Goal: Task Accomplishment & Management: Manage account settings

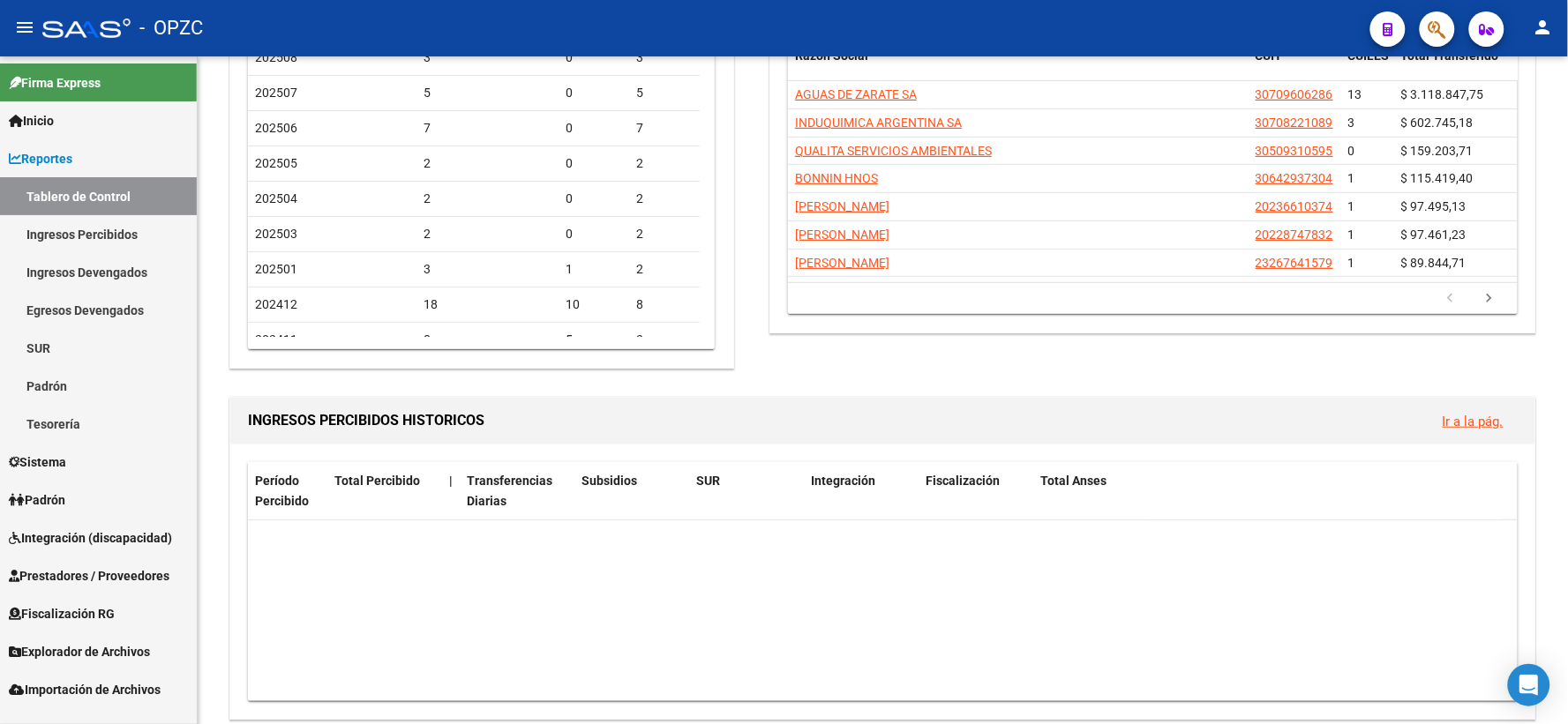
scroll to position [588, 0]
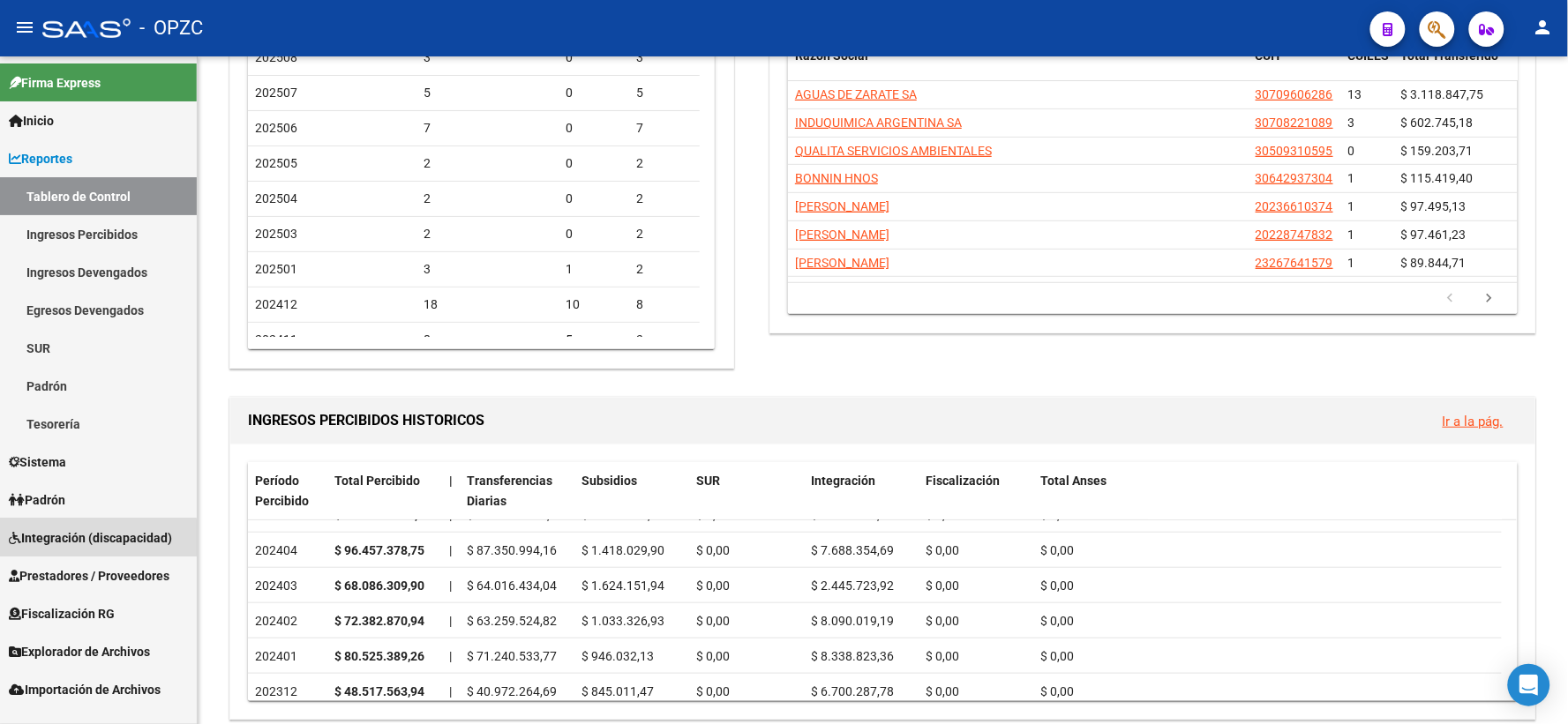
click at [90, 539] on span "Integración (discapacidad)" at bounding box center [91, 538] width 164 height 19
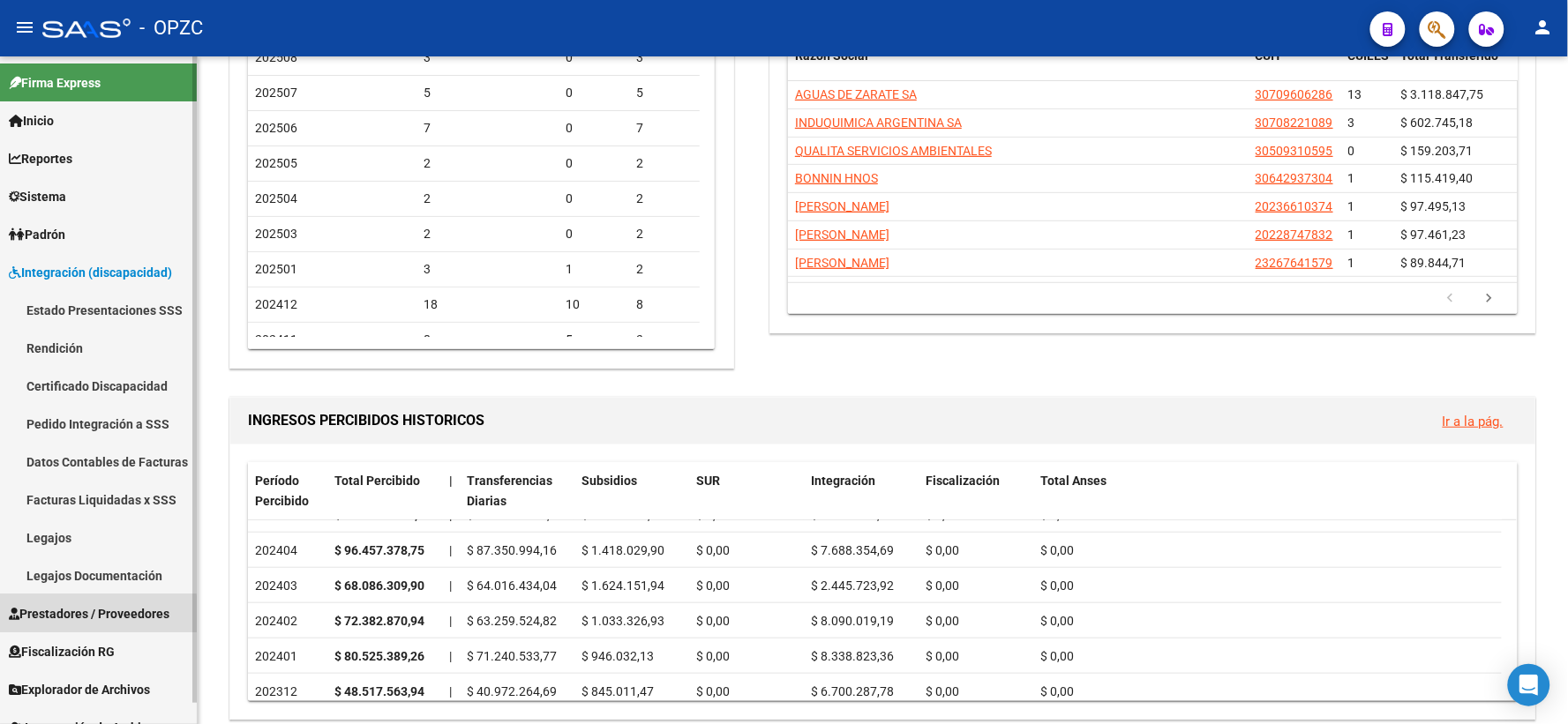
click at [90, 614] on span "Prestadores / Proveedores" at bounding box center [89, 613] width 161 height 19
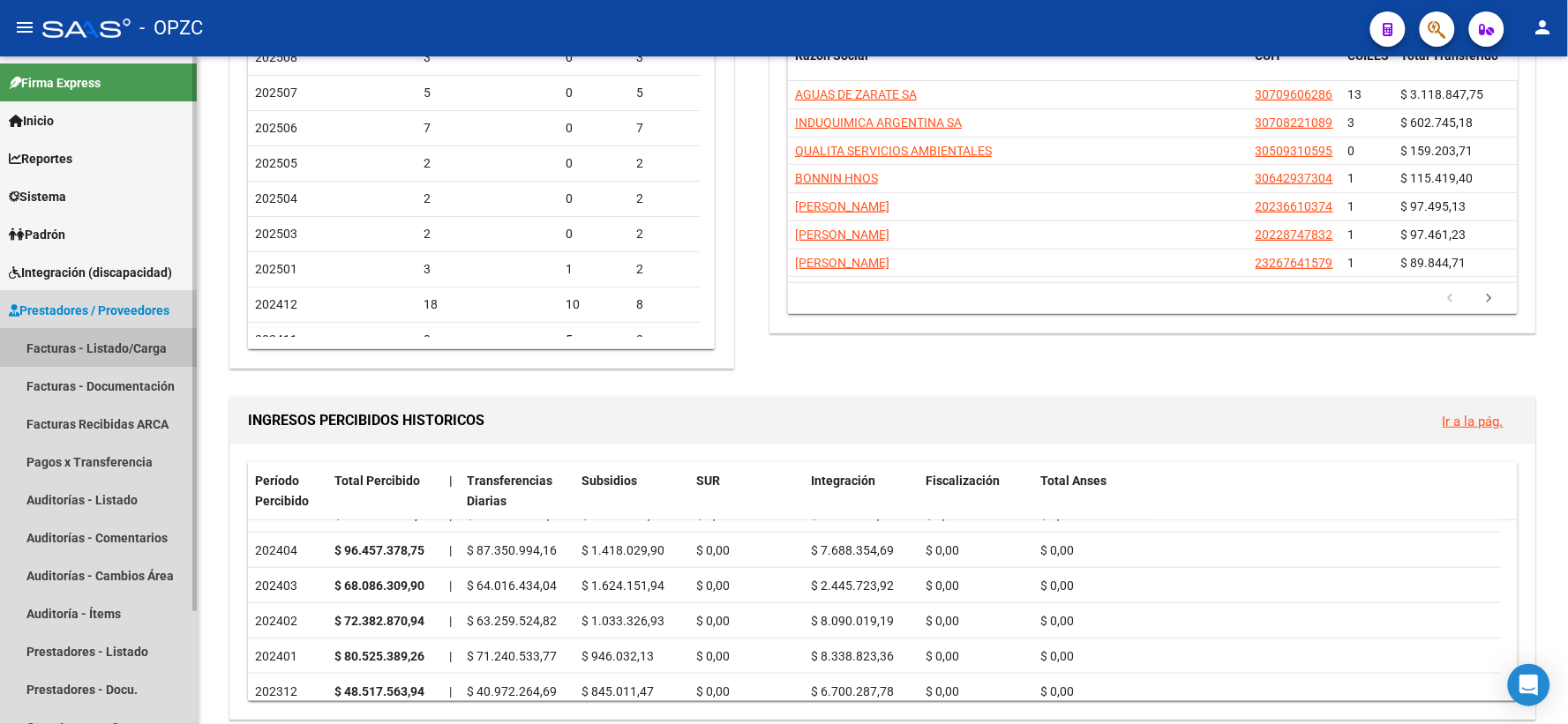
click at [134, 336] on link "Facturas - Listado/Carga" at bounding box center [98, 348] width 197 height 38
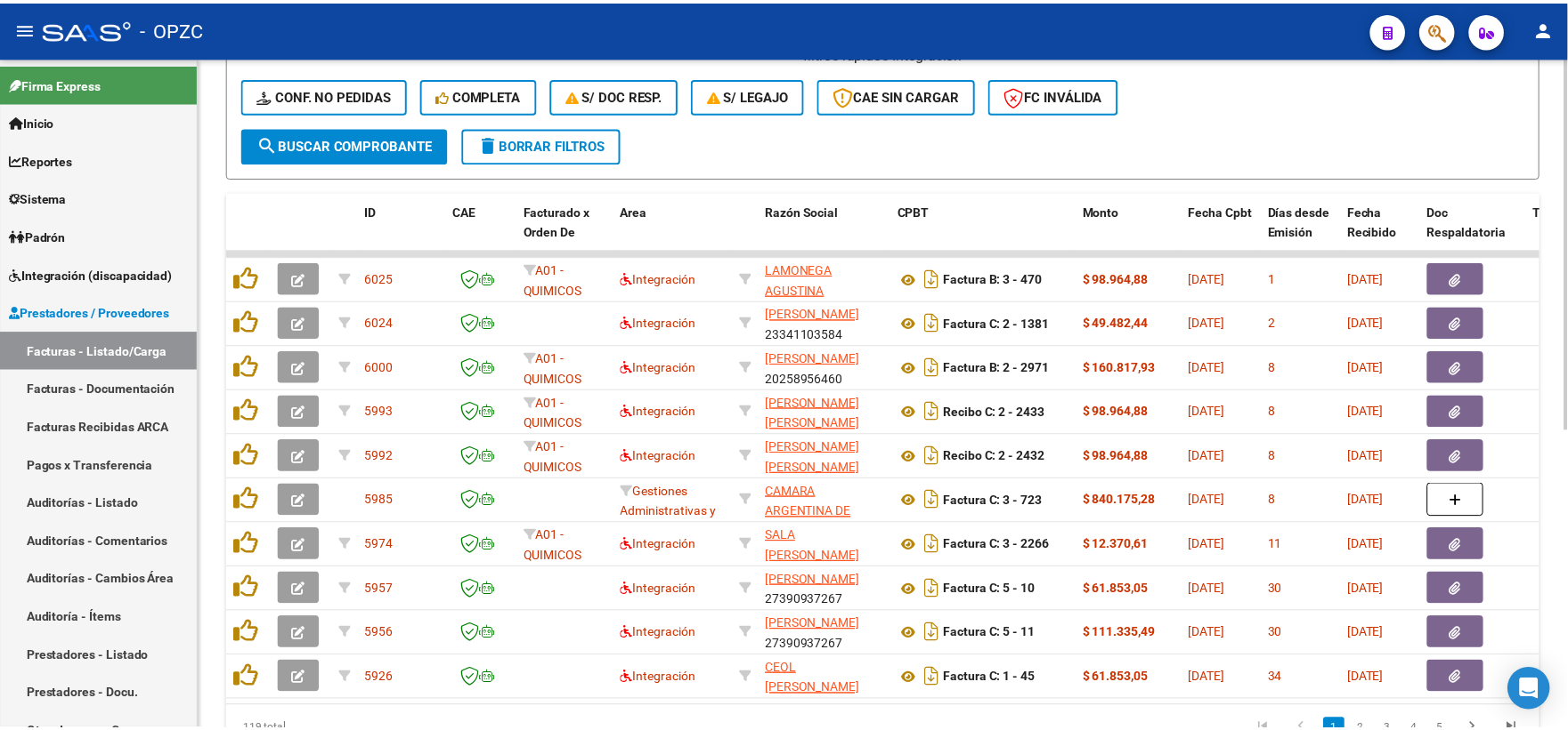
scroll to position [494, 0]
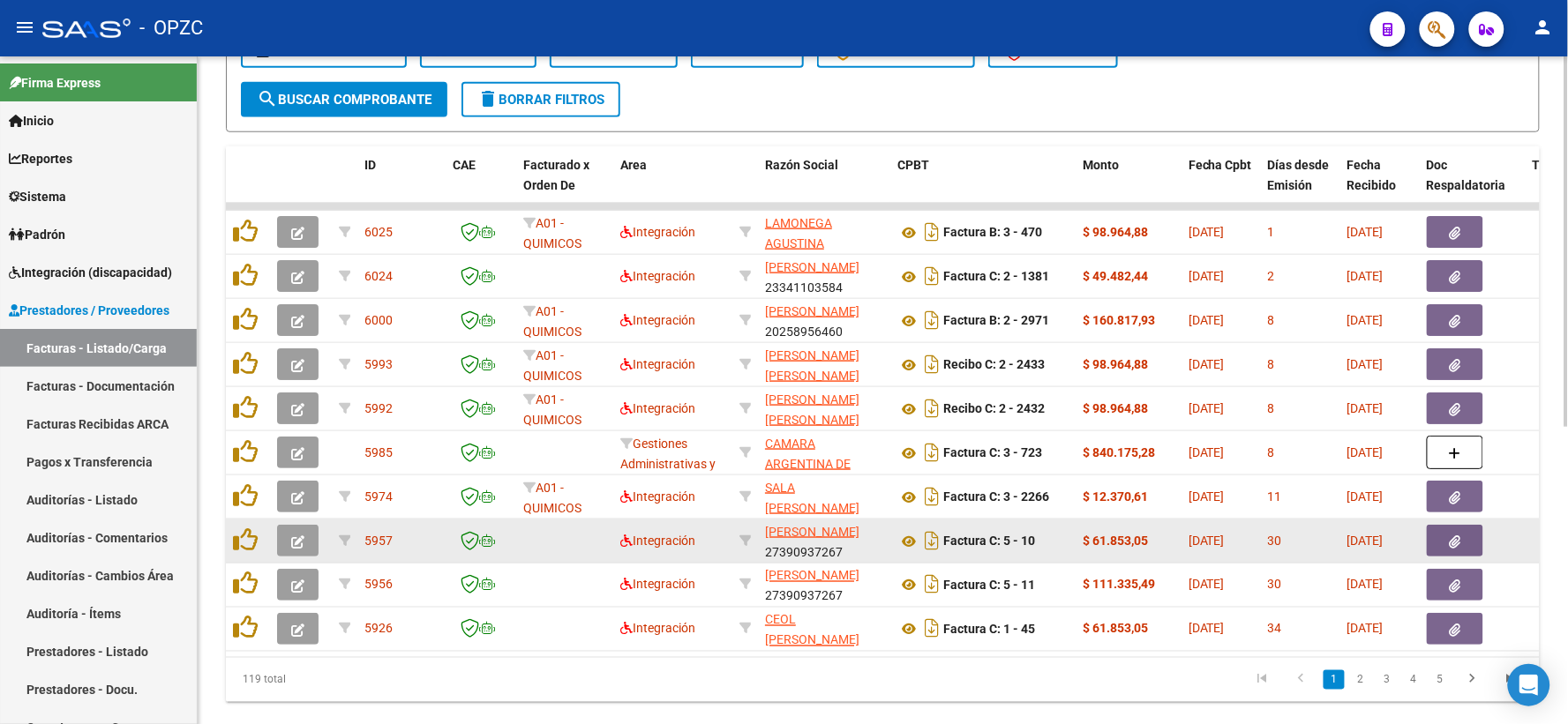
click at [302, 543] on icon "button" at bounding box center [298, 542] width 14 height 14
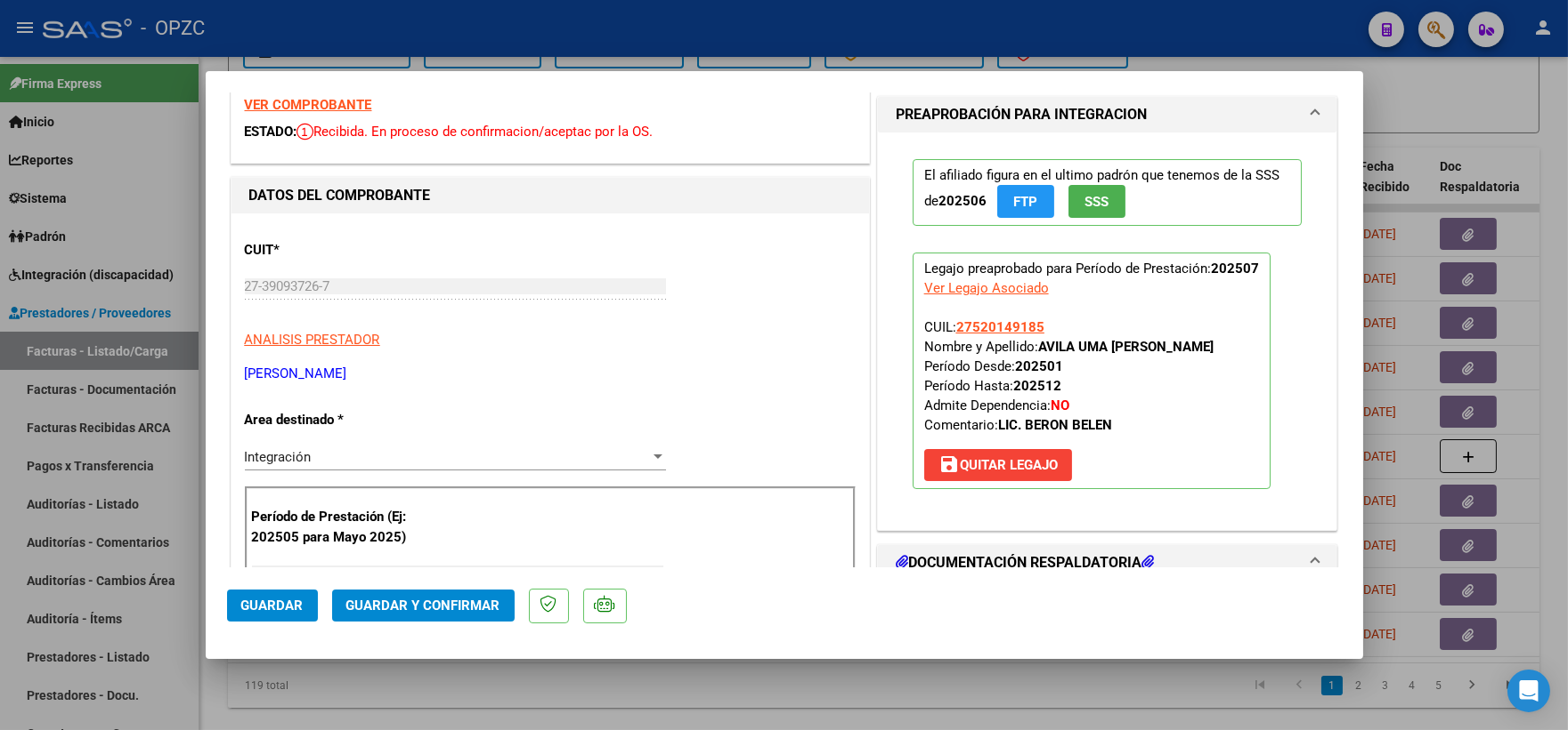
scroll to position [0, 0]
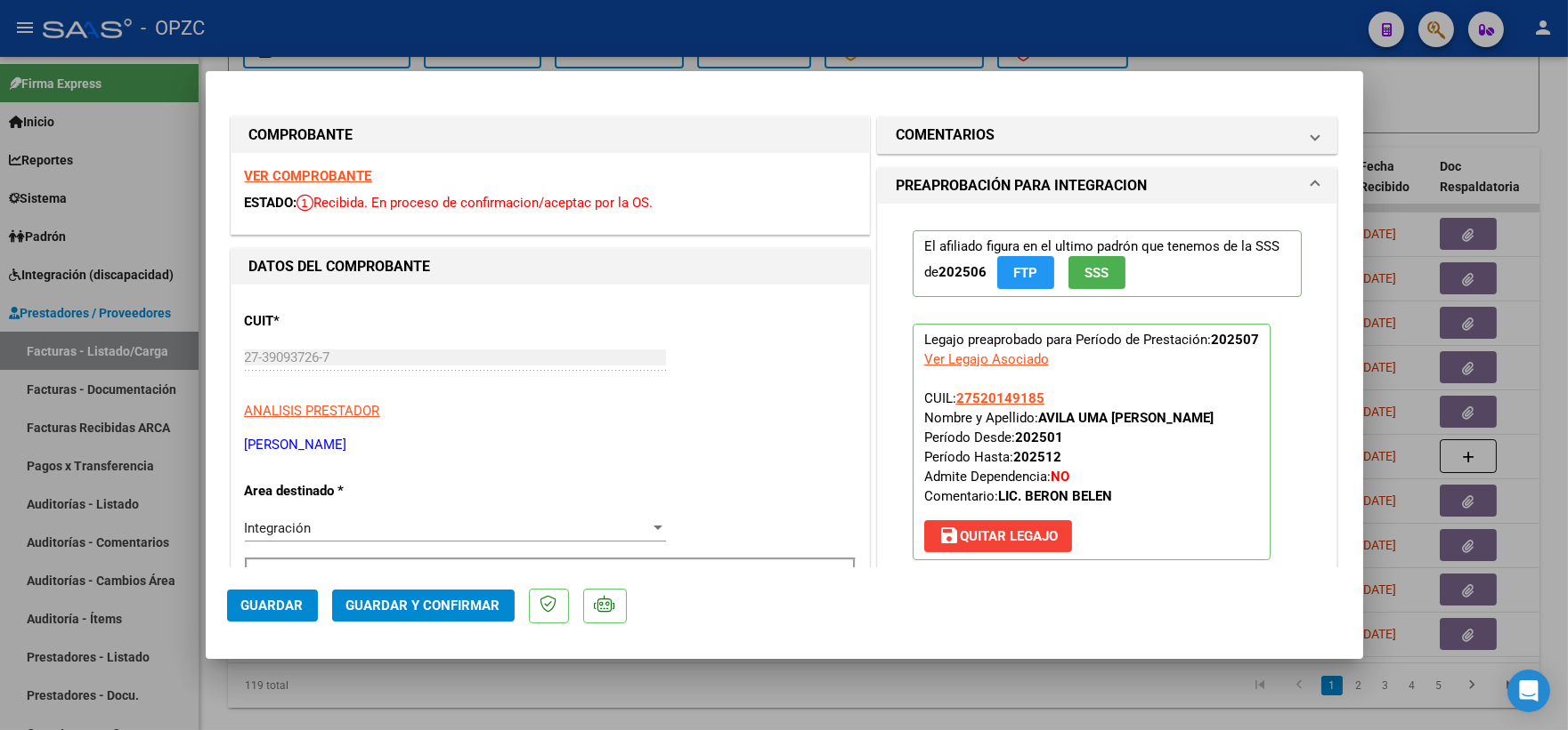
click at [1462, 100] on div at bounding box center [784, 365] width 1568 height 730
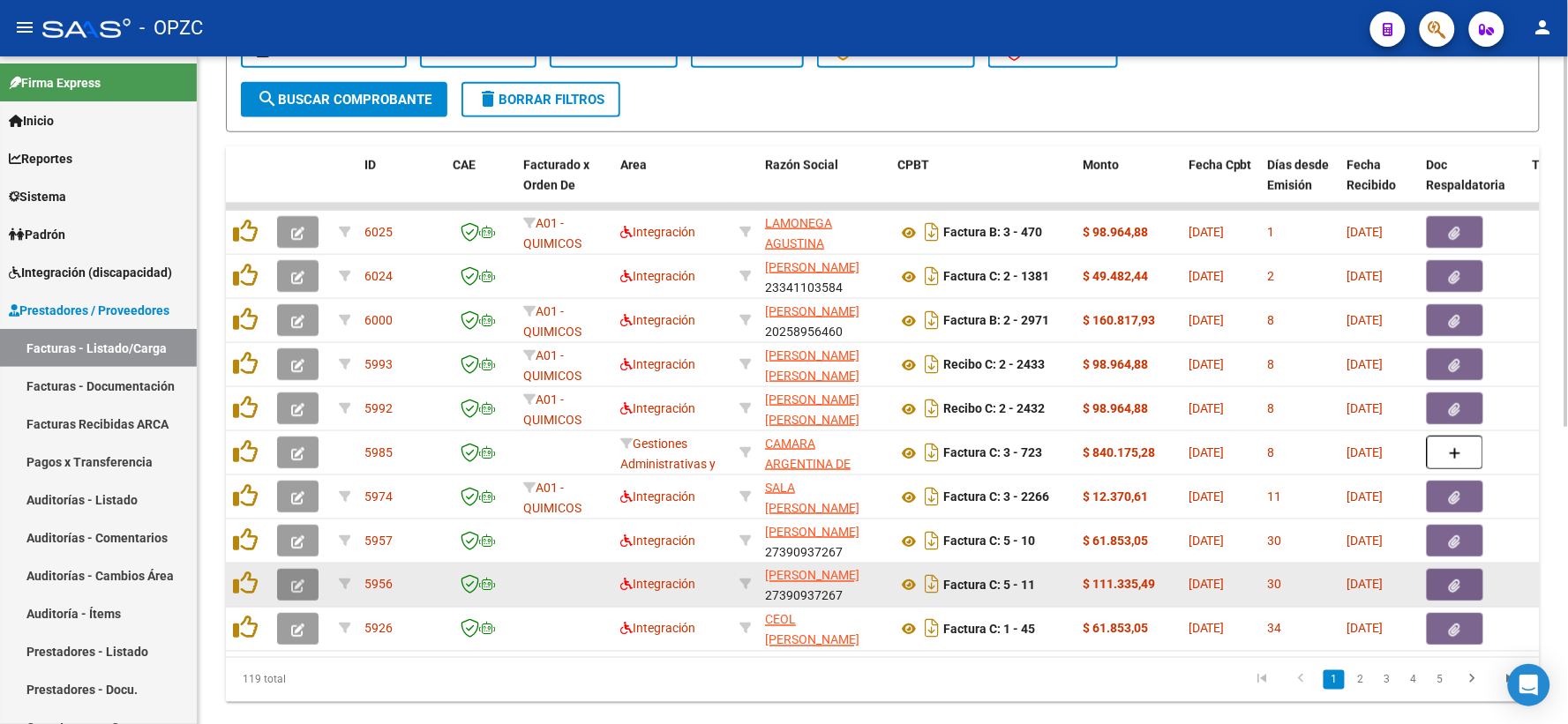
click at [296, 580] on icon "button" at bounding box center [298, 586] width 14 height 14
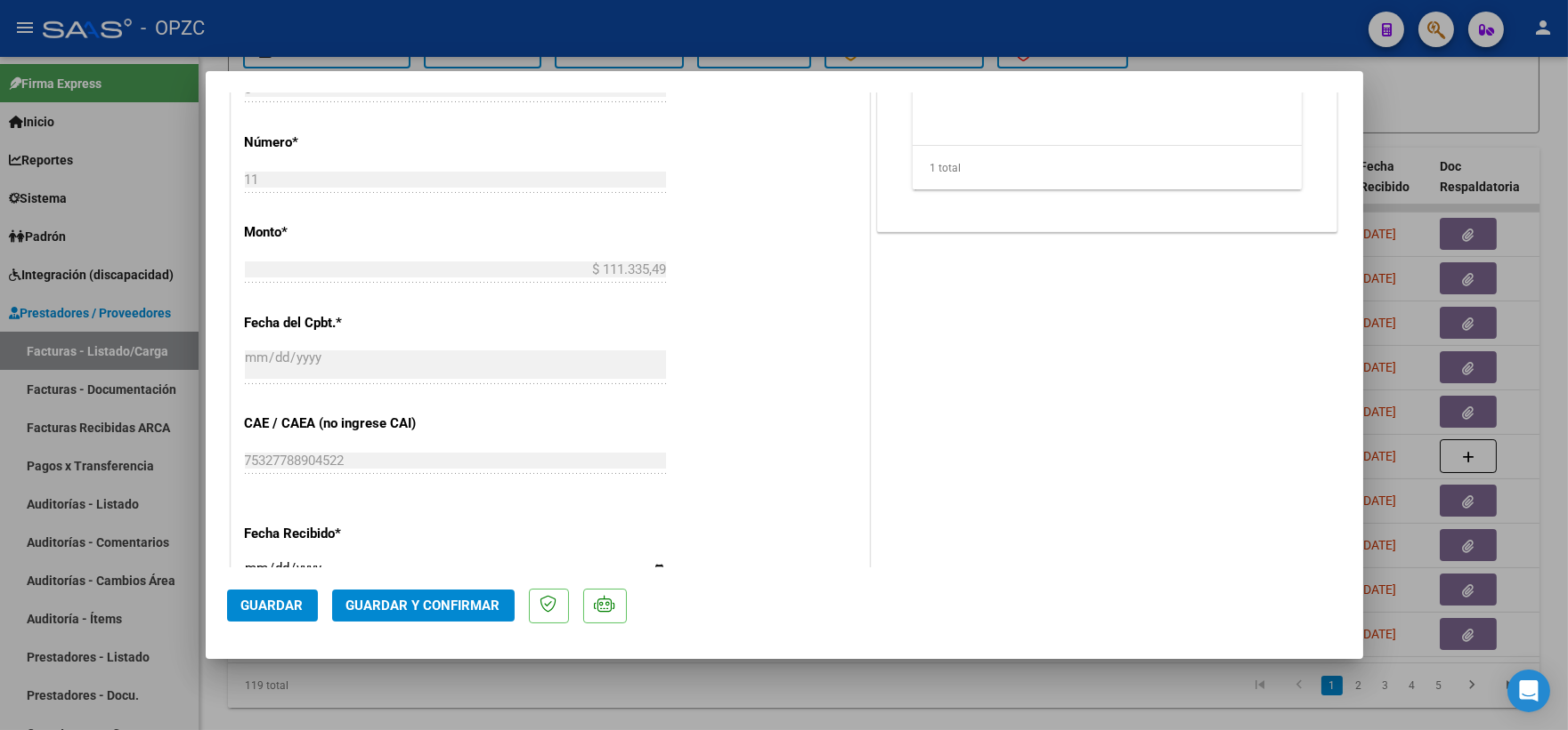
scroll to position [395, 0]
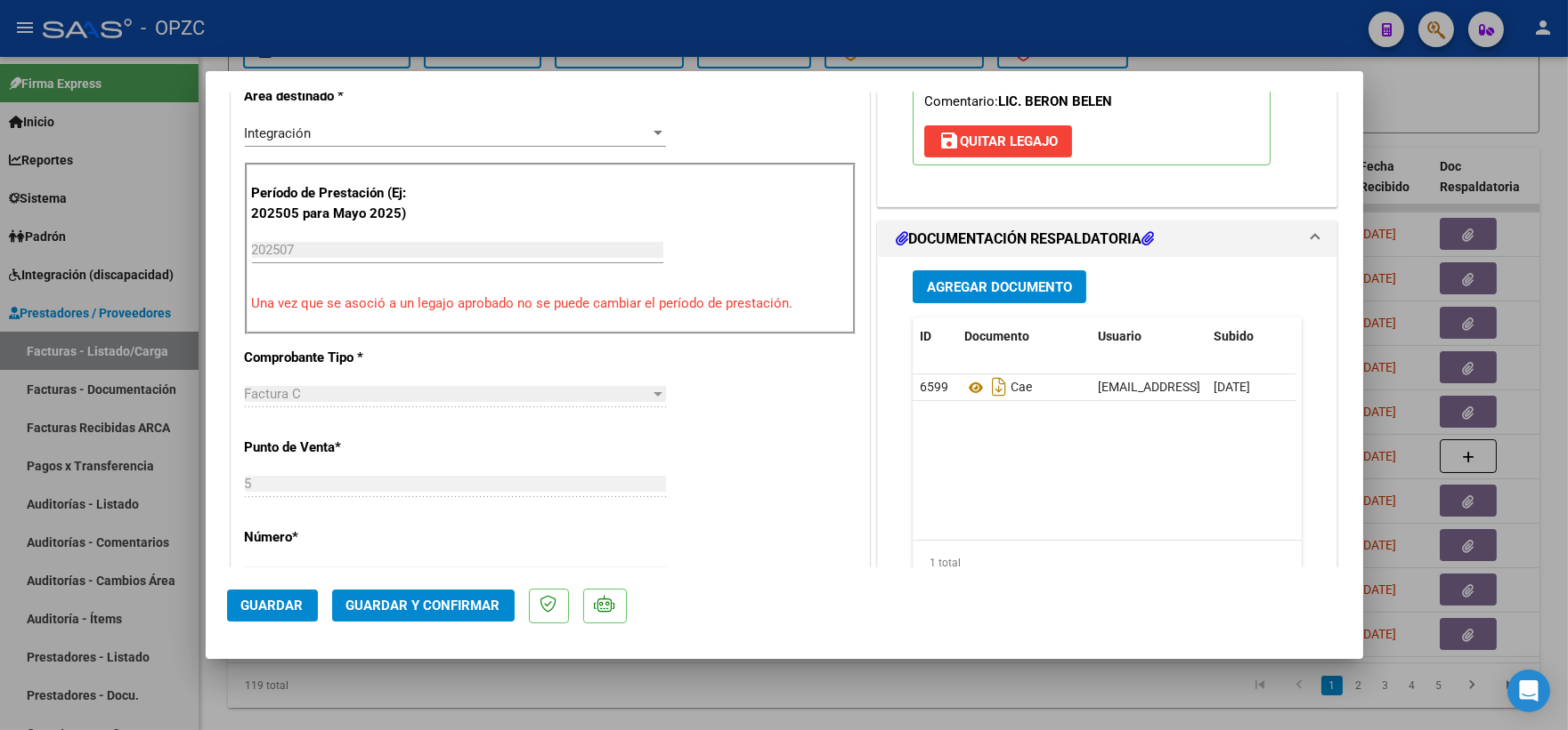
click at [1485, 95] on div at bounding box center [784, 365] width 1568 height 730
type input "$ 0,00"
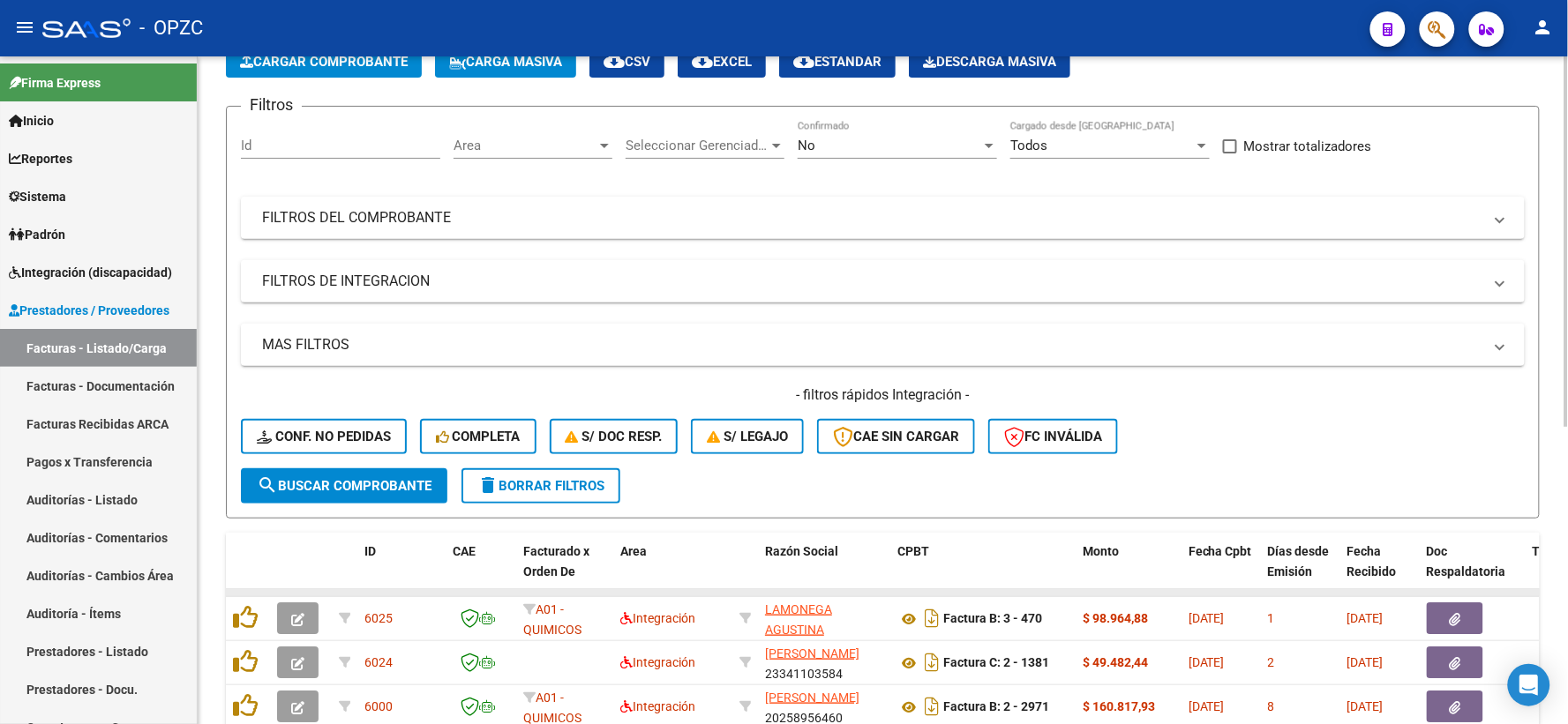
scroll to position [98, 0]
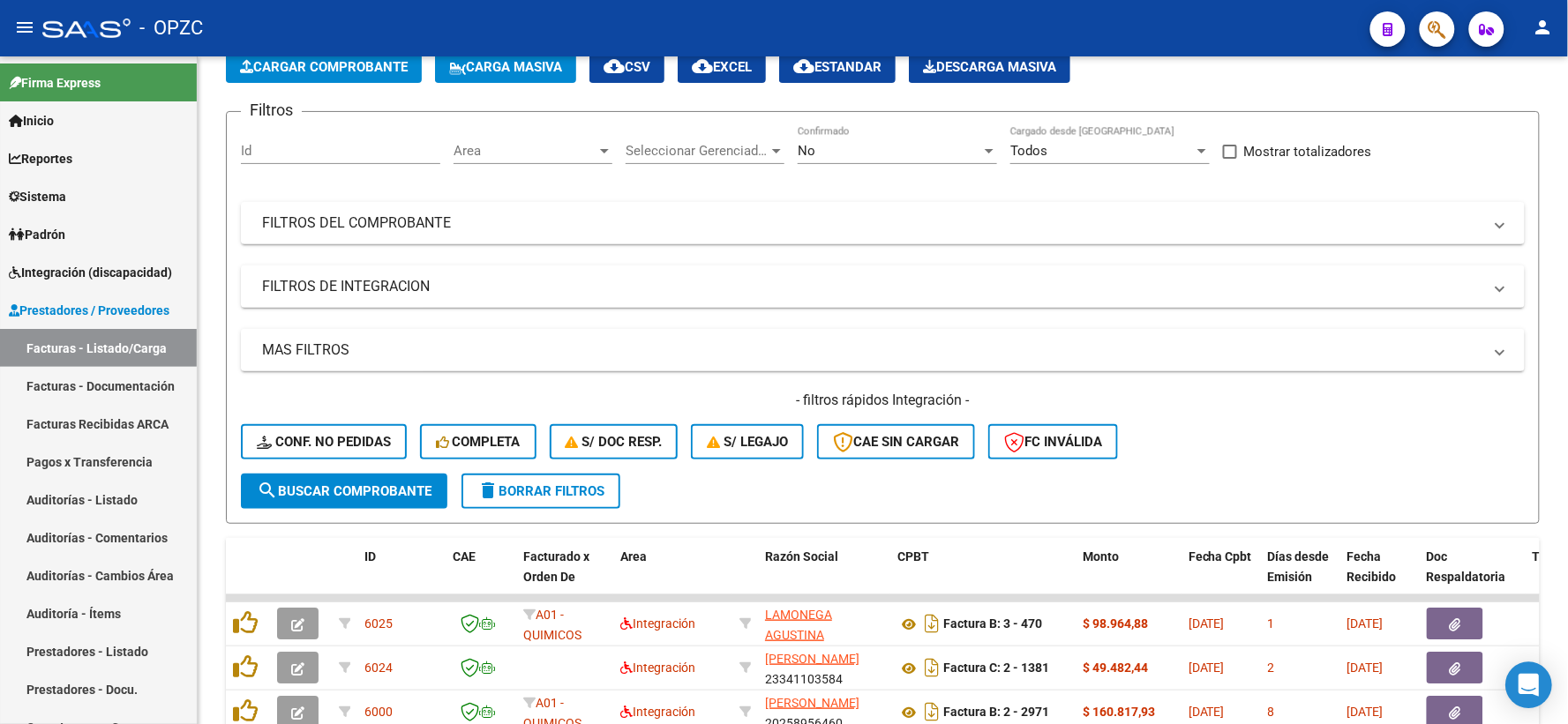
click at [1535, 679] on icon "Open Intercom Messenger" at bounding box center [1529, 685] width 20 height 23
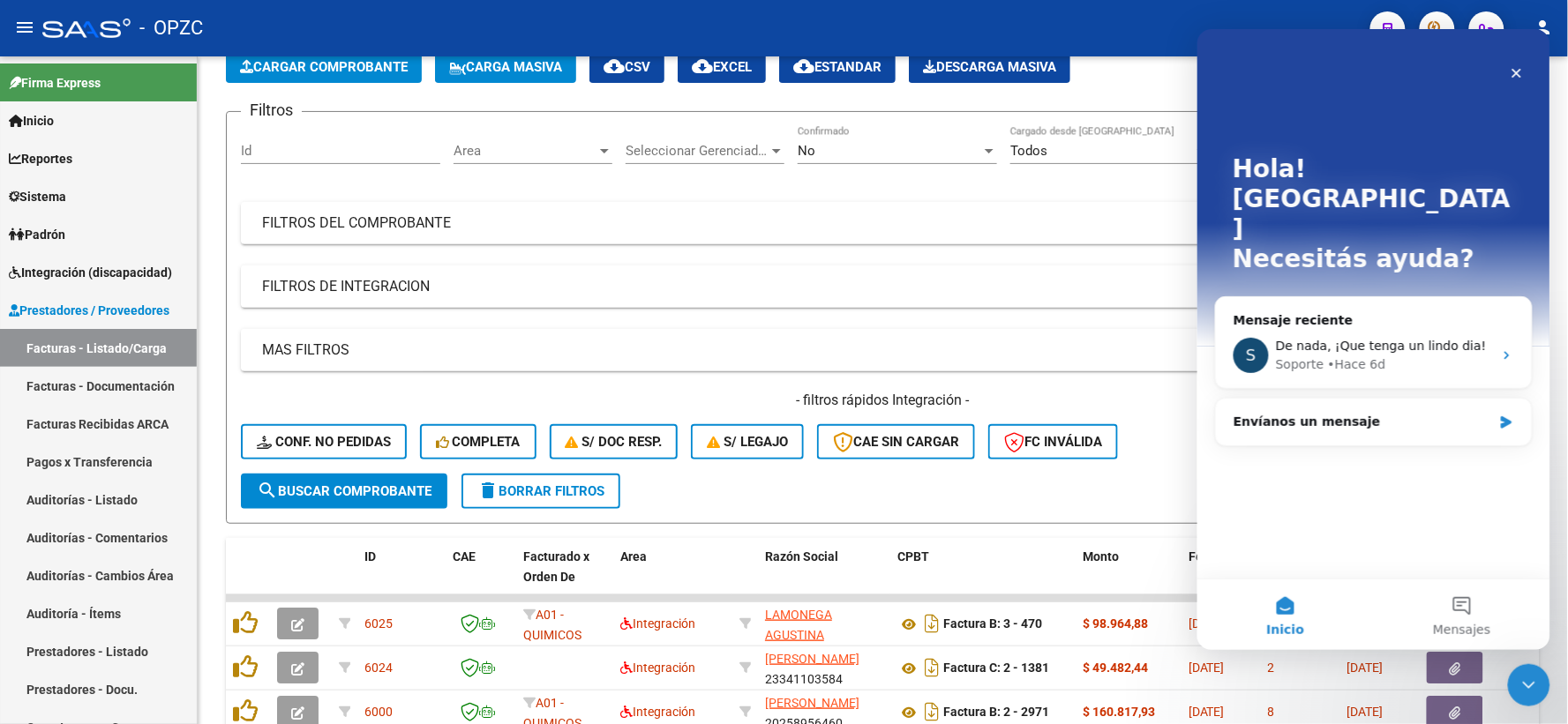
scroll to position [0, 0]
click at [1325, 412] on div "Envíanos un mensaje" at bounding box center [1362, 422] width 259 height 18
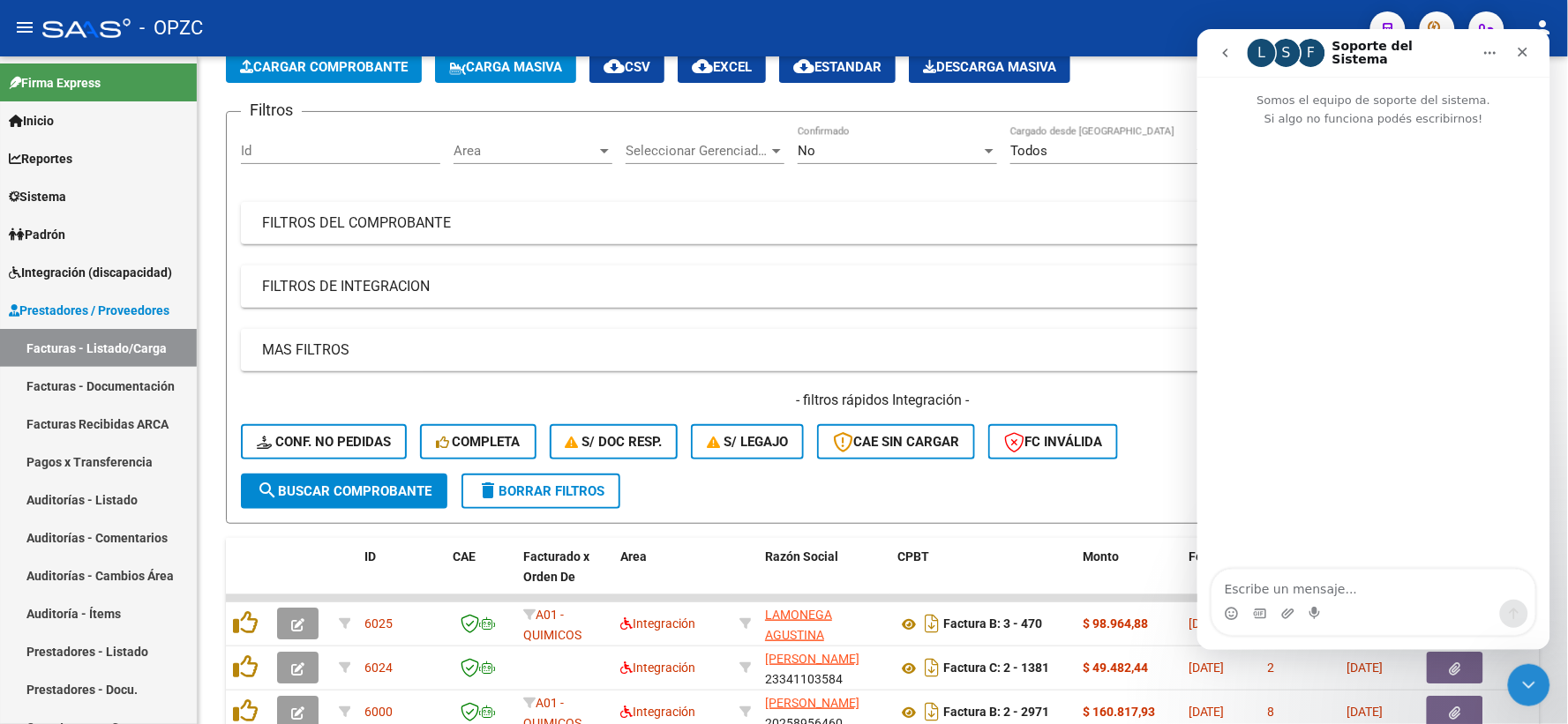
click at [1325, 581] on textarea "Escribe un mensaje..." at bounding box center [1374, 584] width 323 height 30
type textarea "hola buen dia"
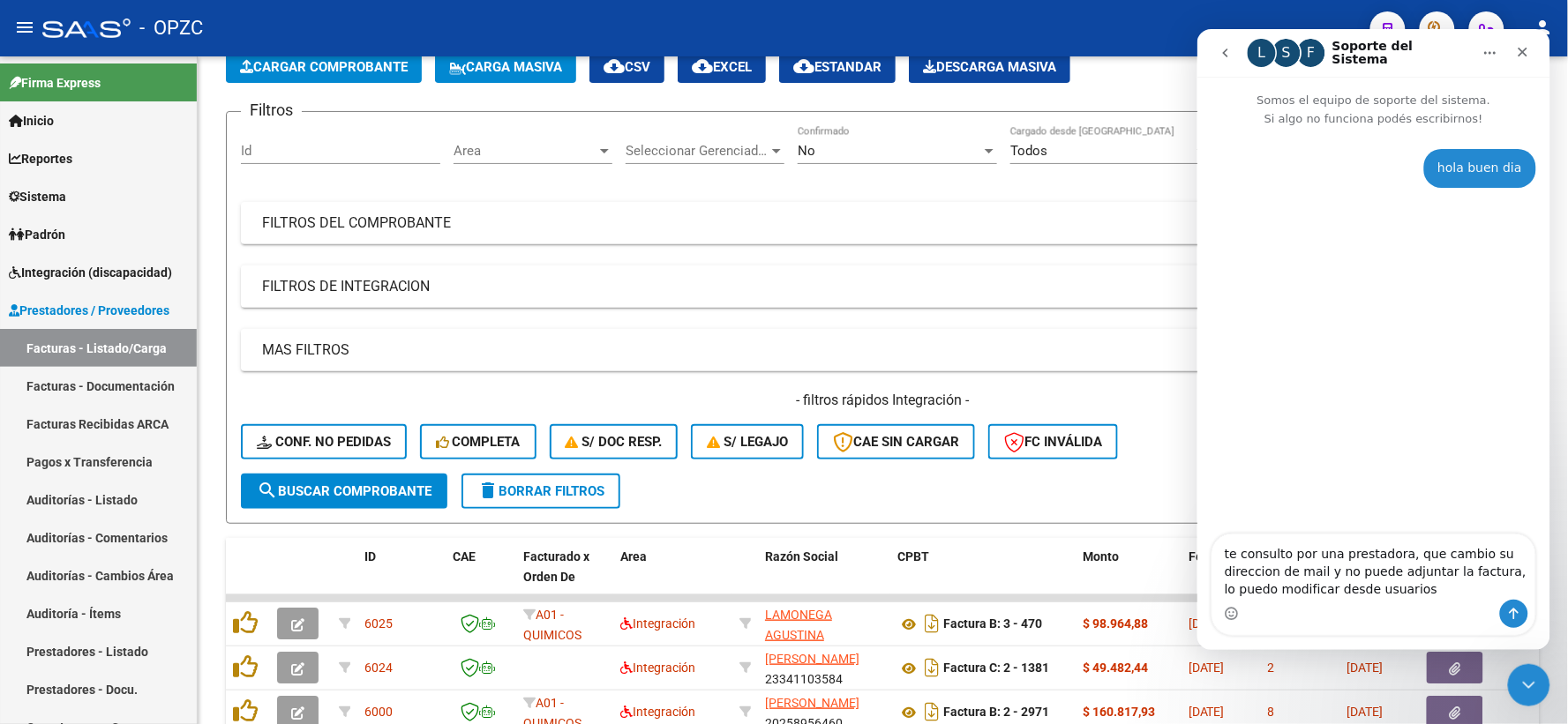
type textarea "te consulto por una prestadora, que cambio su direccion de mail y no puede adju…"
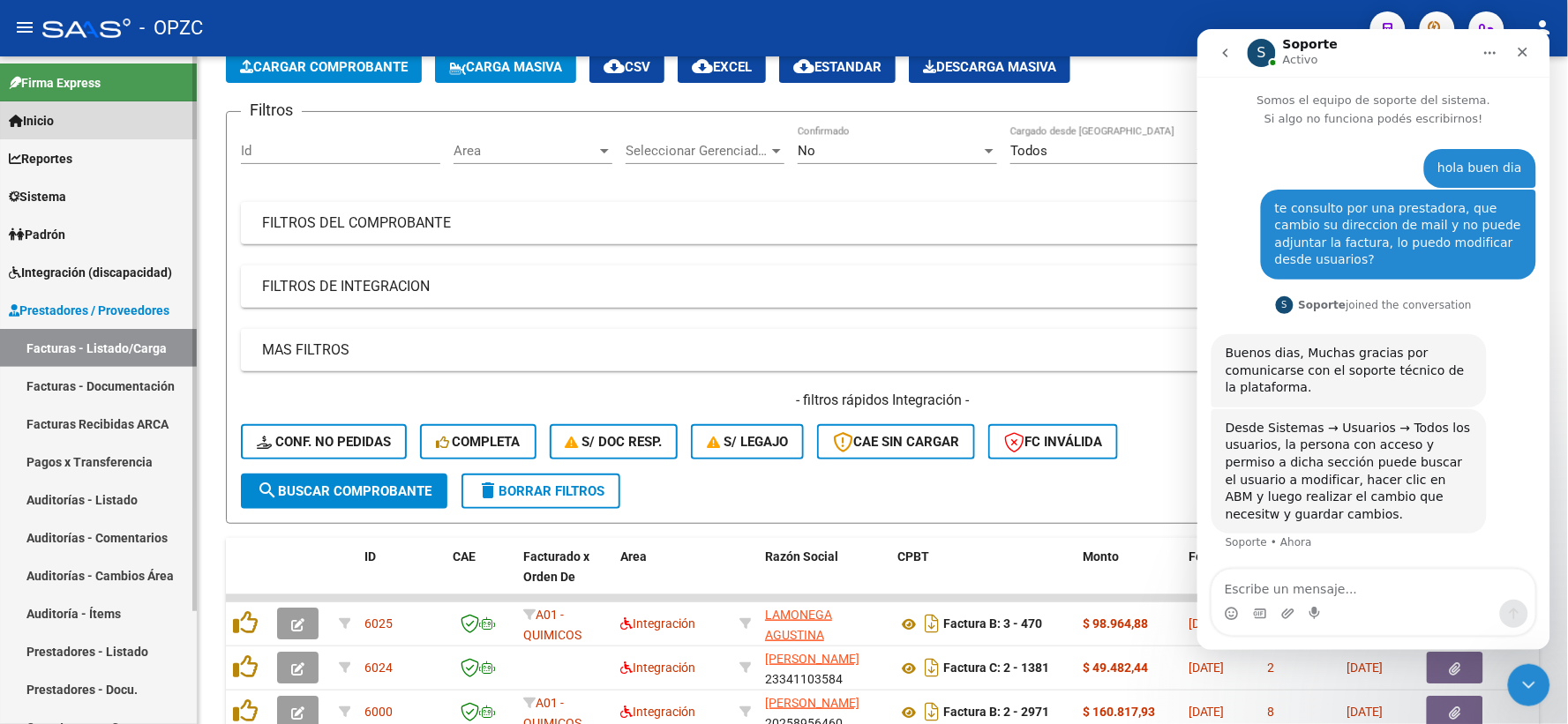
click at [74, 119] on link "Inicio" at bounding box center [98, 121] width 197 height 38
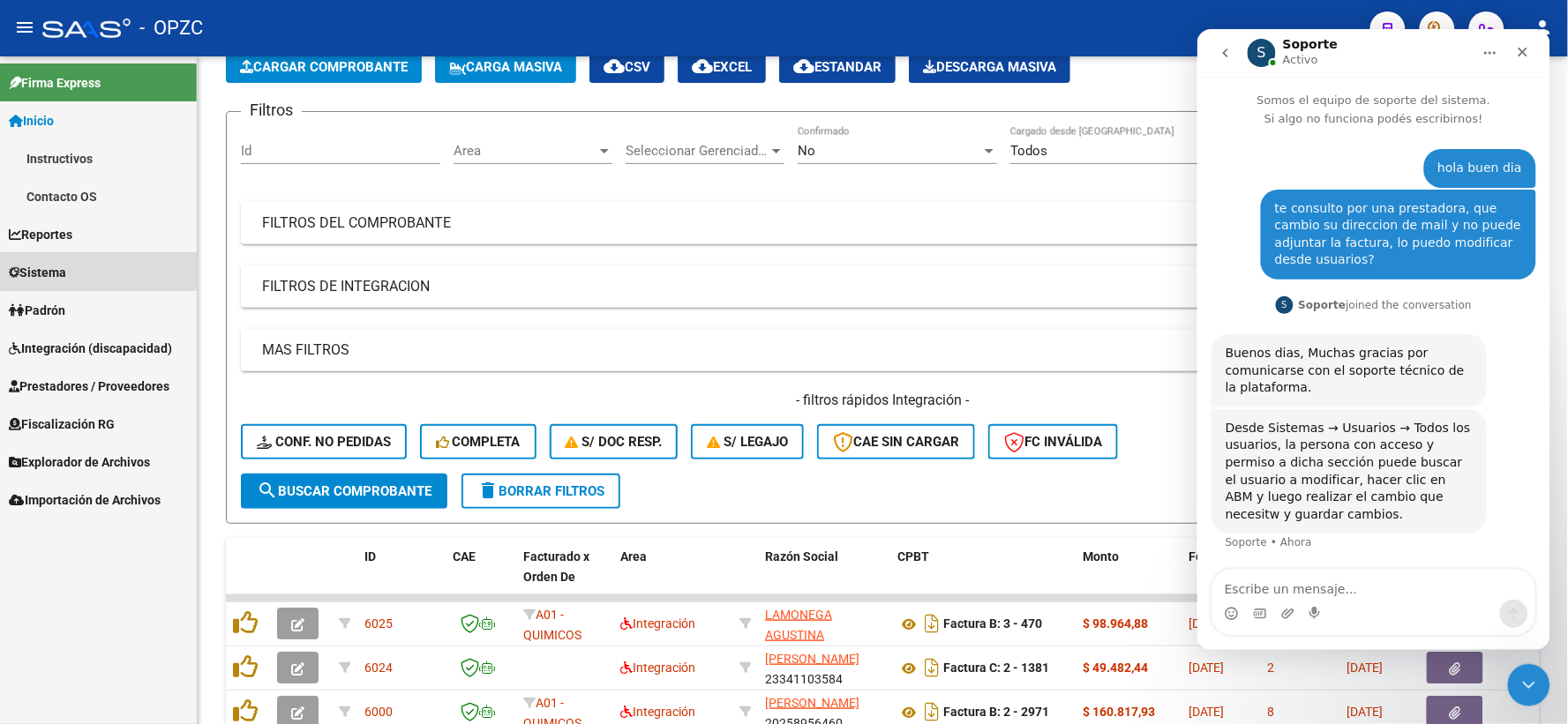
click at [54, 266] on span "Sistema" at bounding box center [37, 272] width 57 height 19
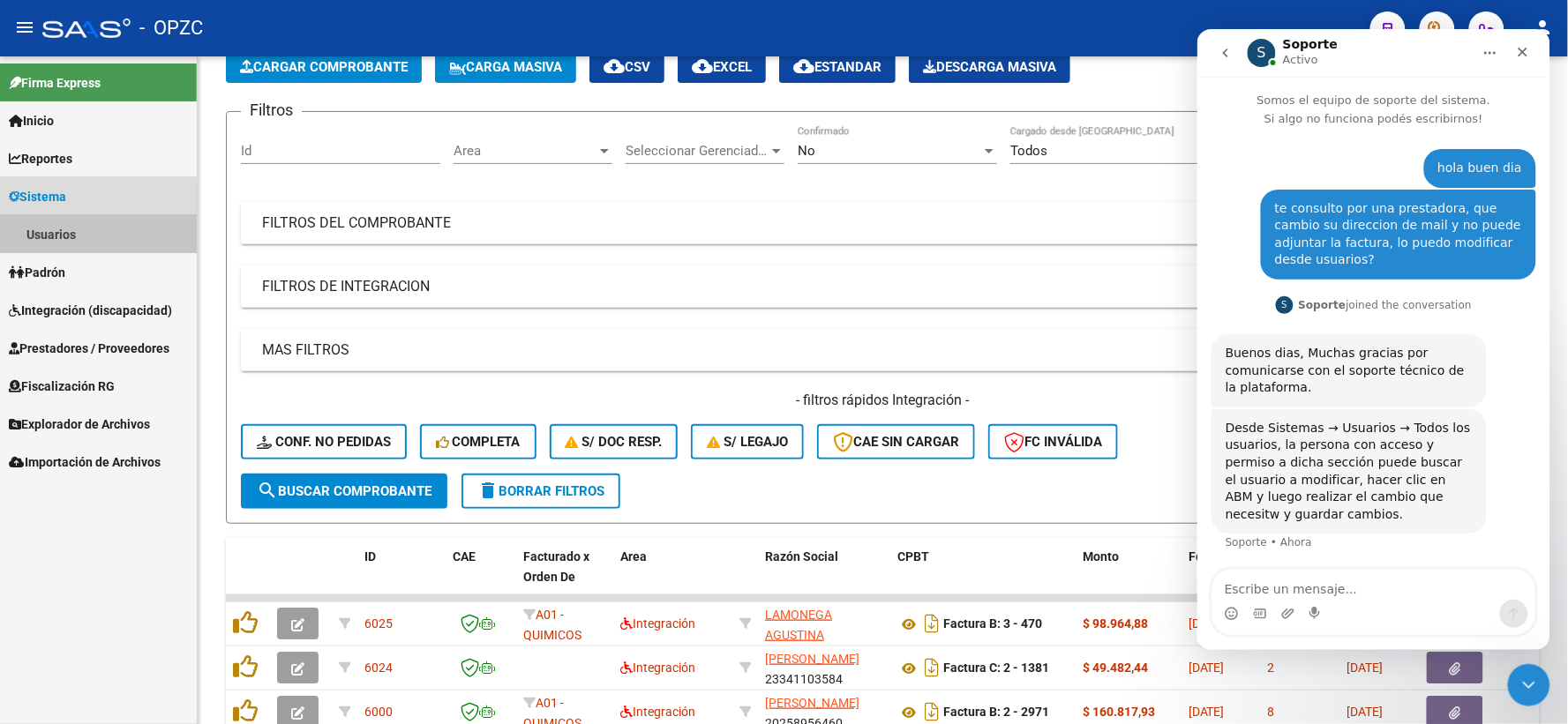
click at [69, 232] on link "Usuarios" at bounding box center [98, 234] width 197 height 38
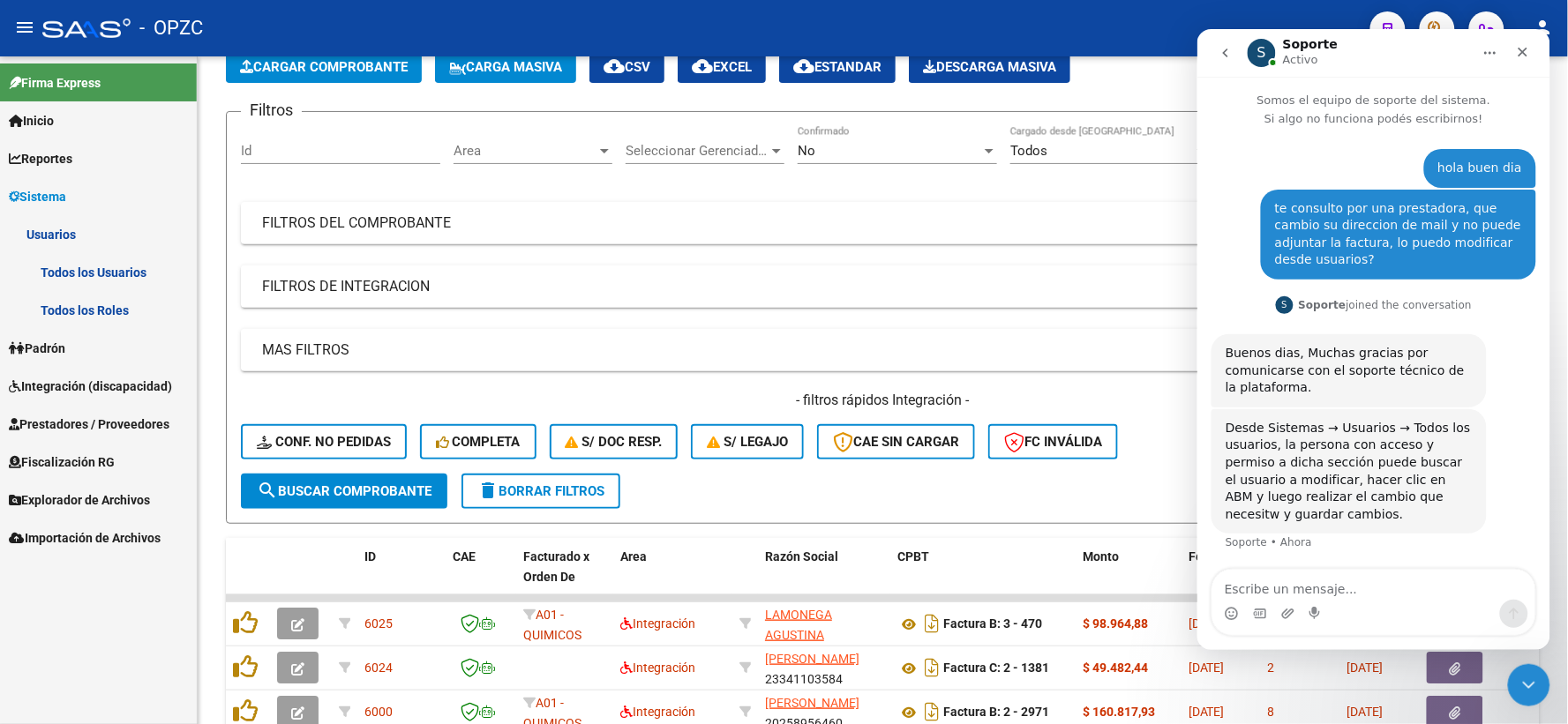
click at [90, 276] on link "Todos los Usuarios" at bounding box center [98, 273] width 197 height 38
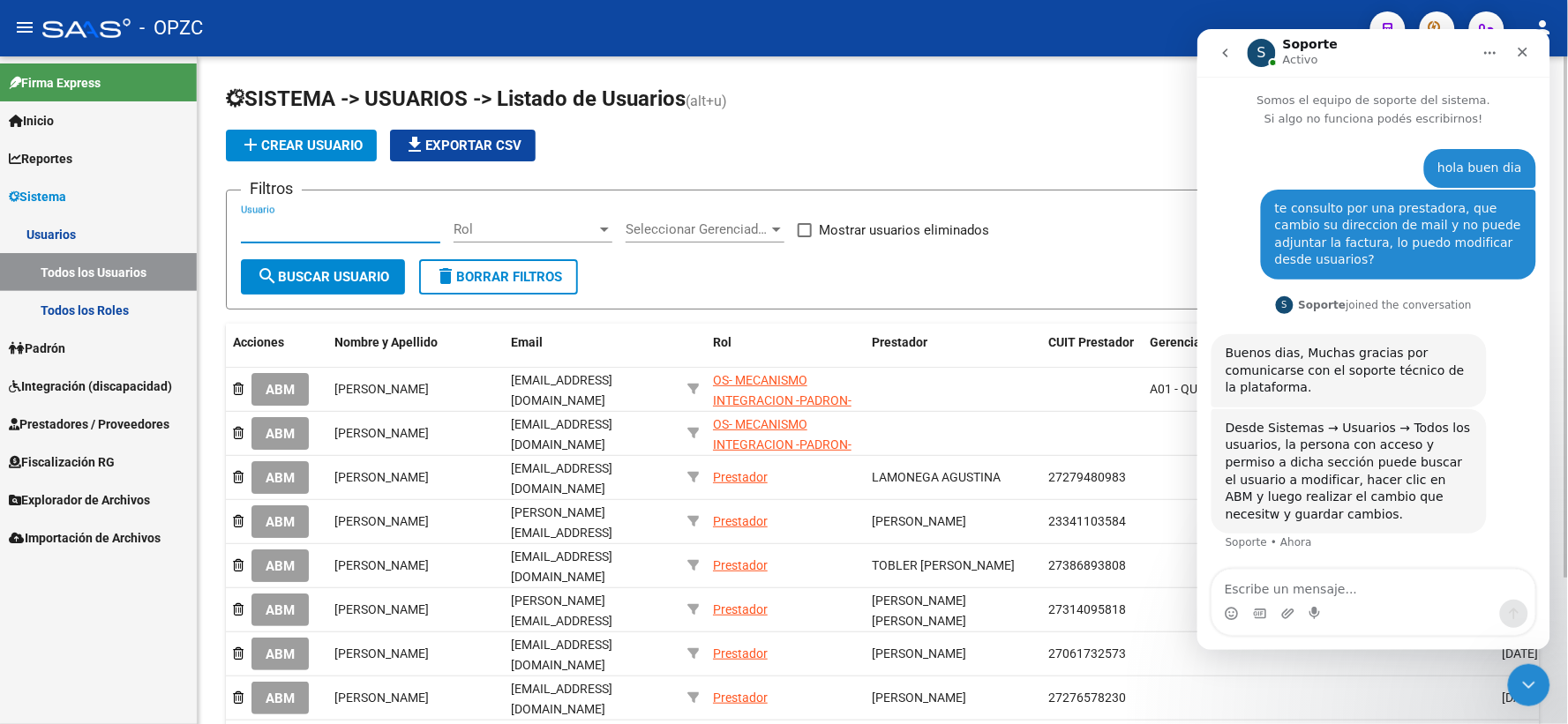
click at [309, 228] on input "Usuario" at bounding box center [341, 229] width 200 height 15
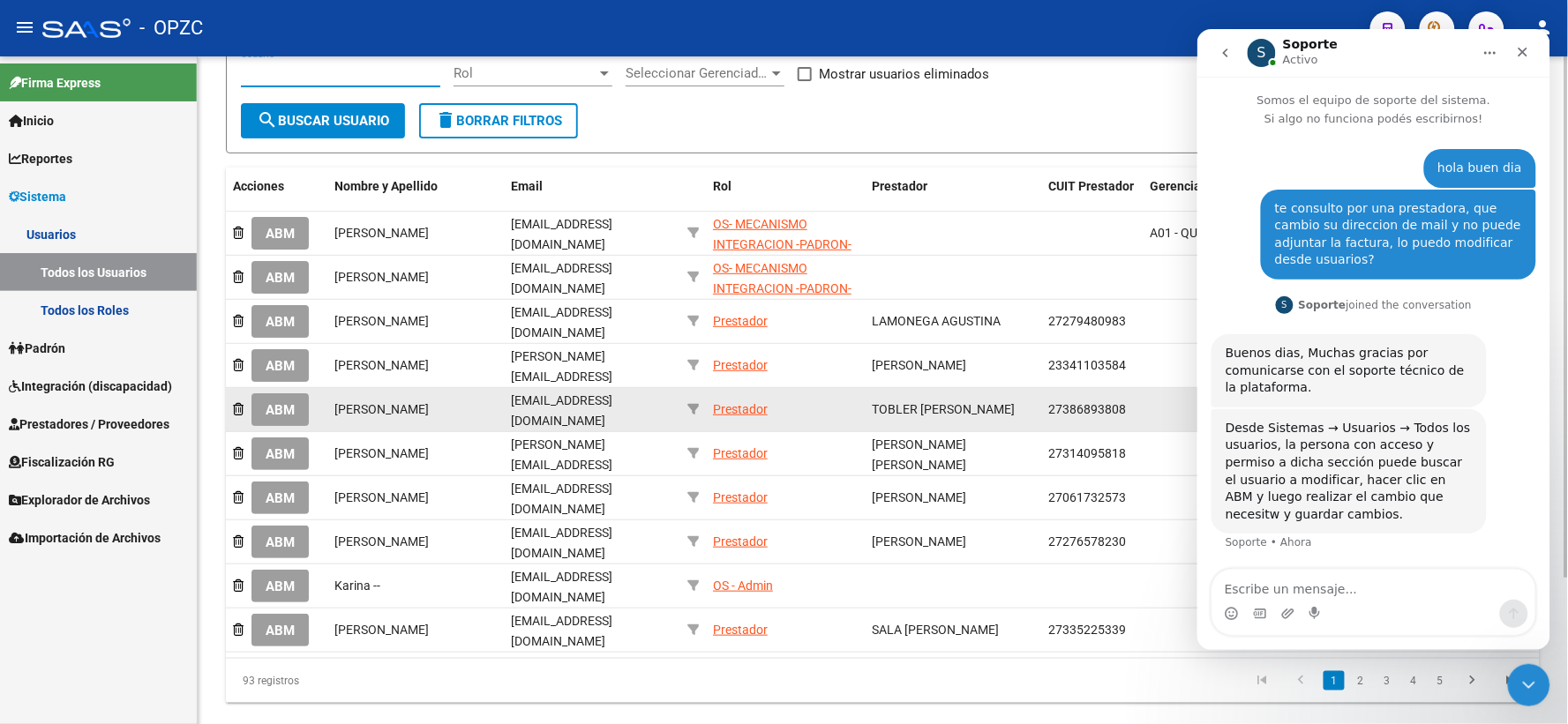
scroll to position [187, 0]
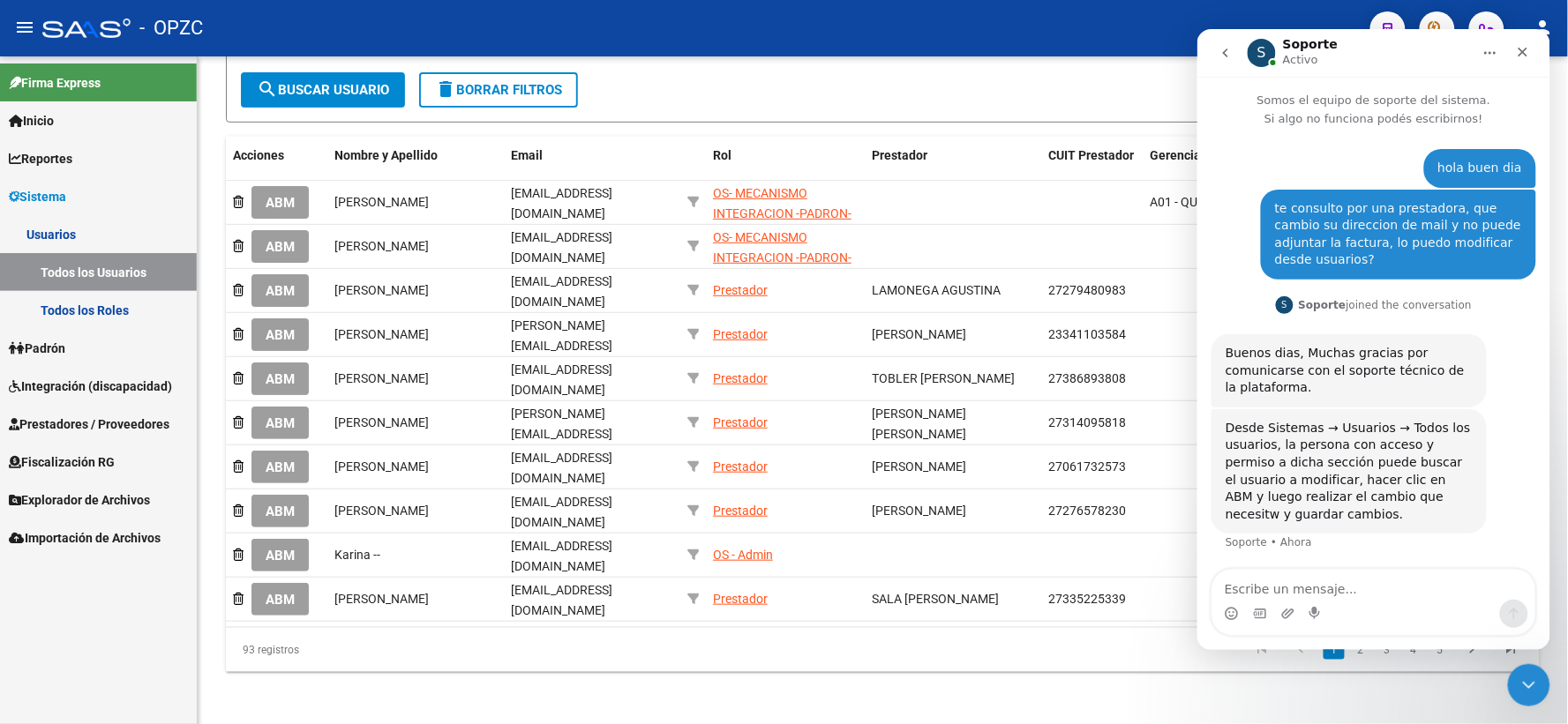
click at [1488, 51] on icon "Inicio" at bounding box center [1490, 53] width 15 height 15
click at [1160, 686] on div "SISTEMA -> USUARIOS -> Listado de Usuarios (alt+u) add Crear Usuario file_downl…" at bounding box center [883, 299] width 1371 height 859
click at [1520, 52] on icon "Cerrar" at bounding box center [1523, 51] width 10 height 10
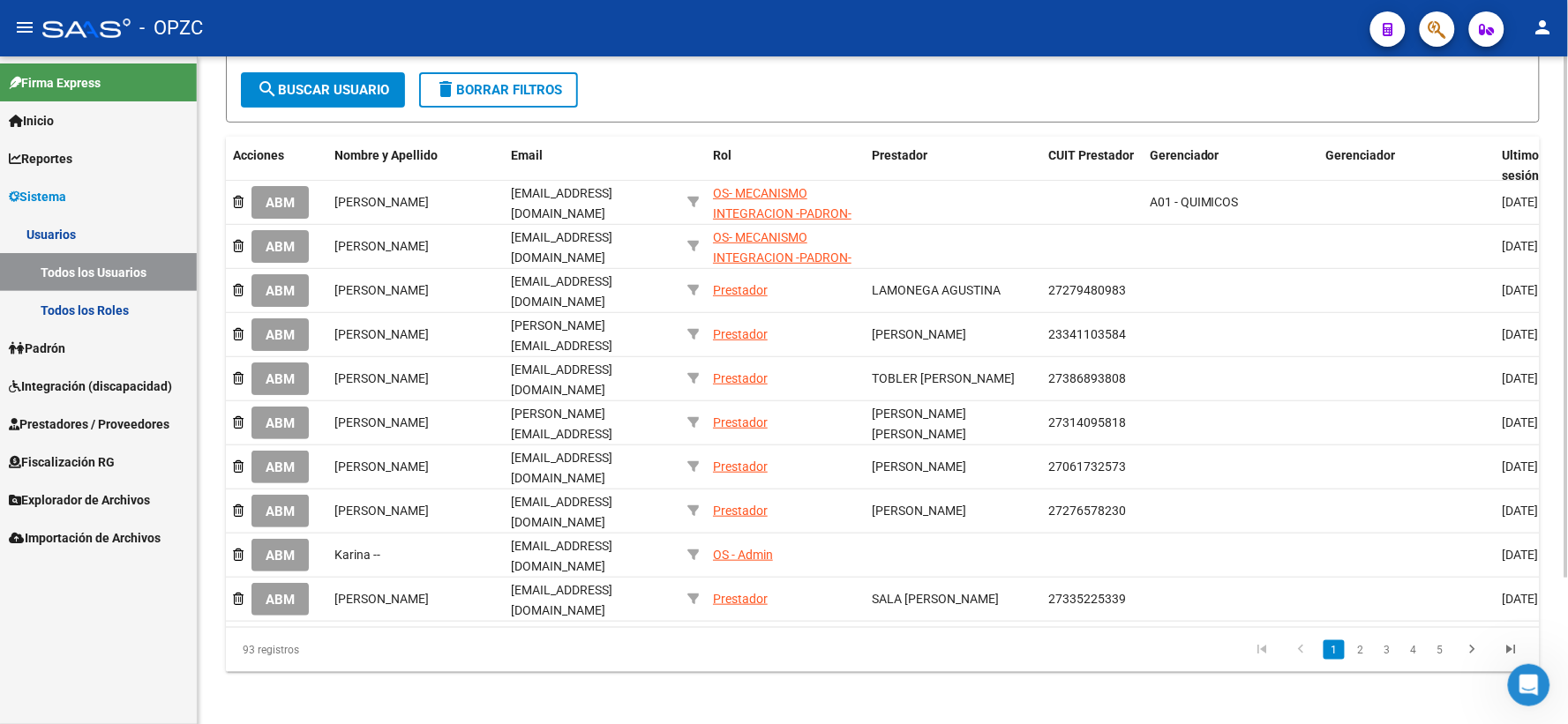
scroll to position [0, 0]
click at [1362, 650] on link "2" at bounding box center [1360, 650] width 21 height 19
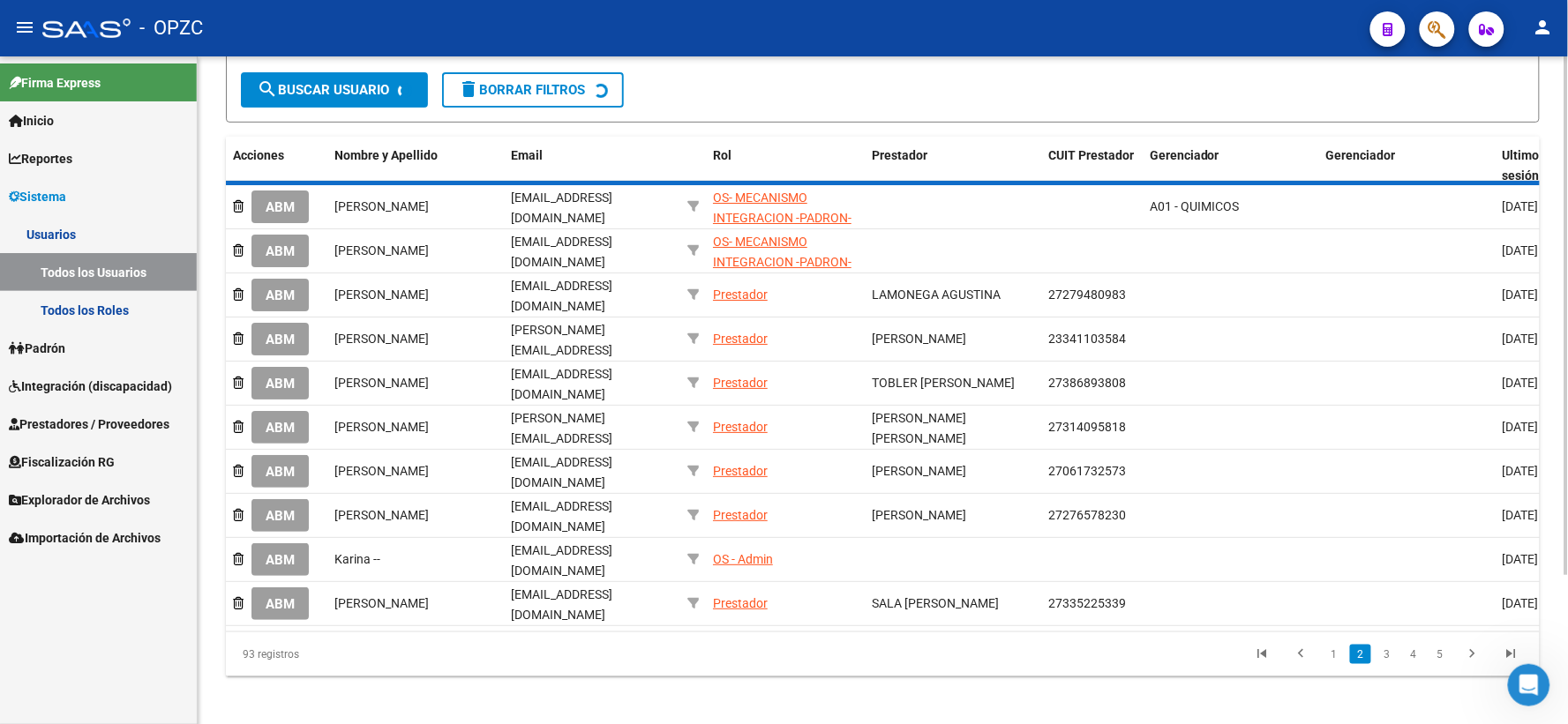
scroll to position [177, 0]
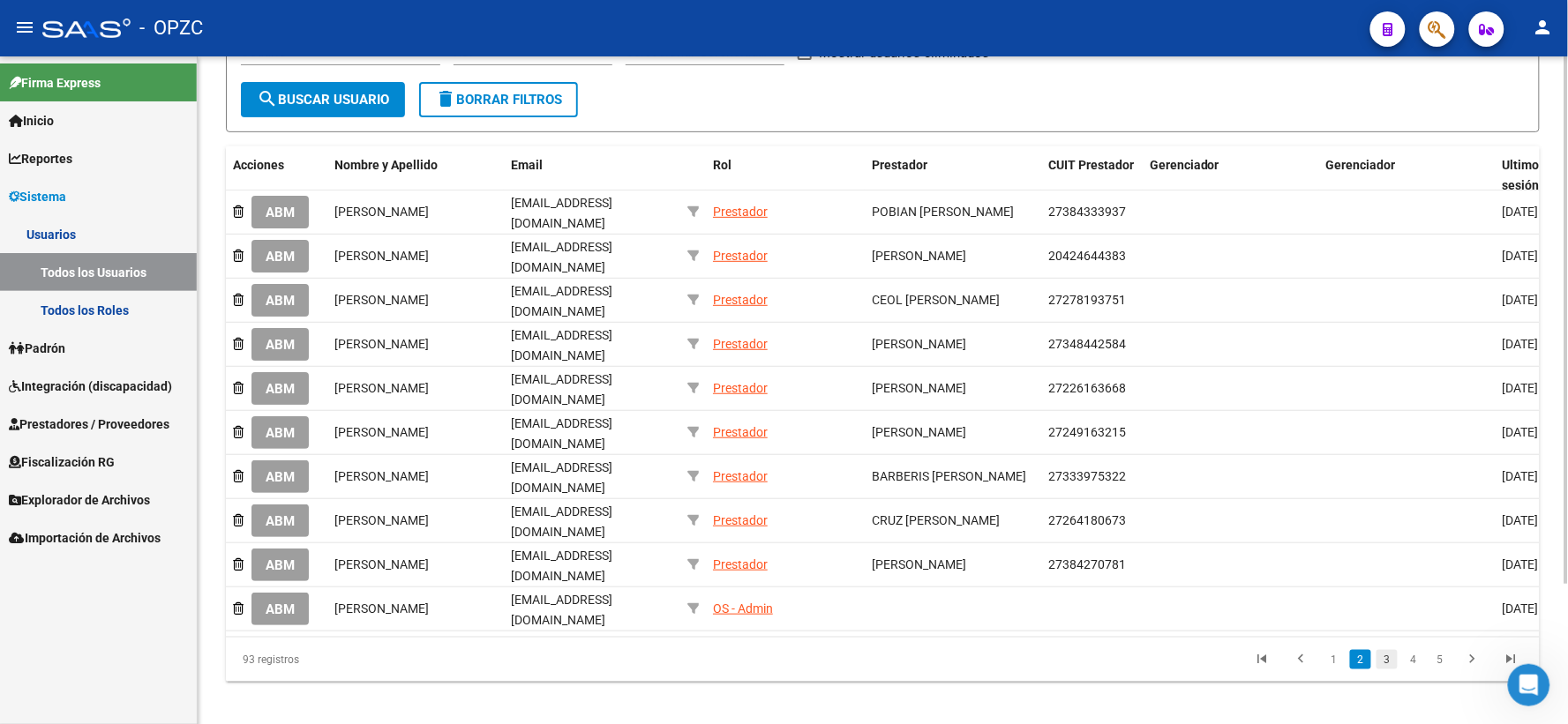
click at [1390, 650] on link "3" at bounding box center [1386, 660] width 21 height 19
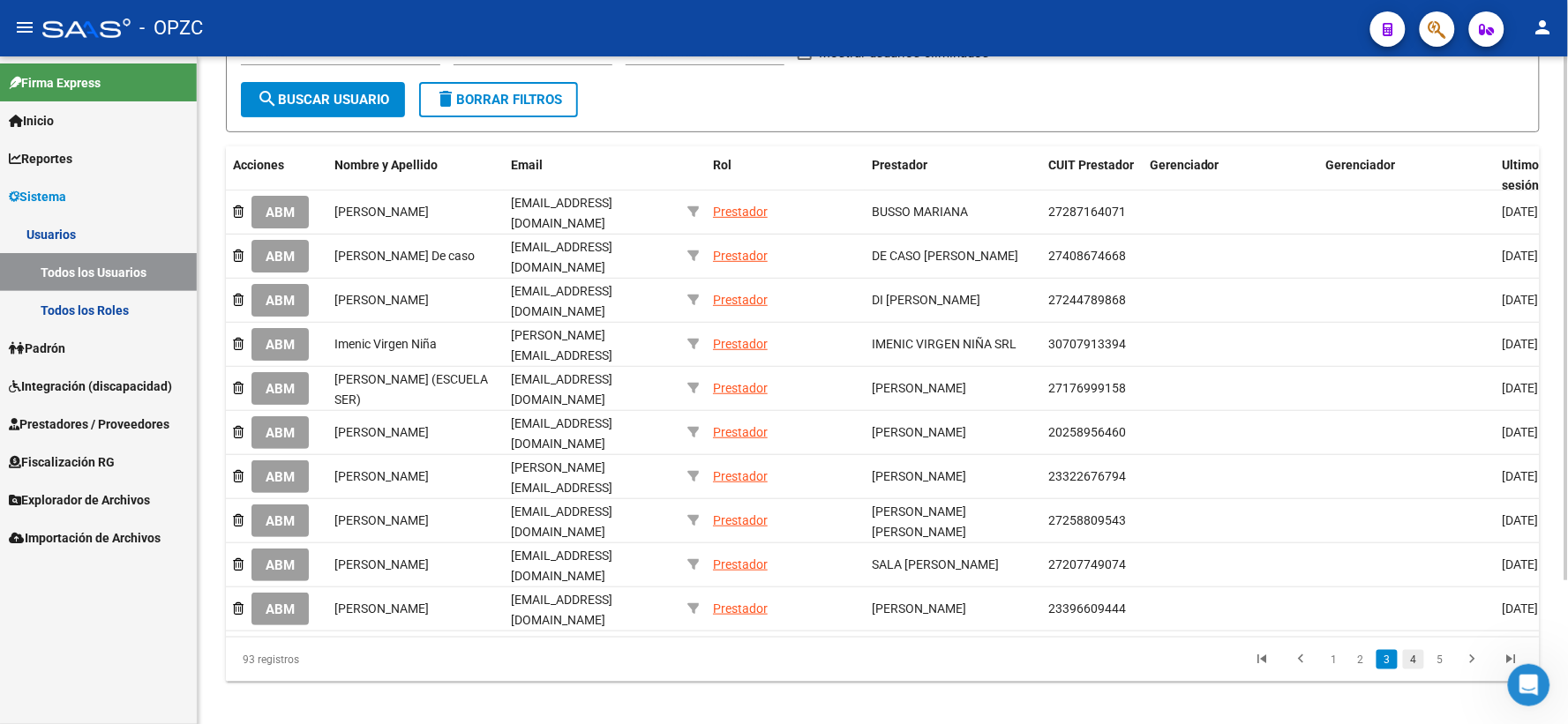
click at [1422, 654] on link "4" at bounding box center [1413, 660] width 21 height 19
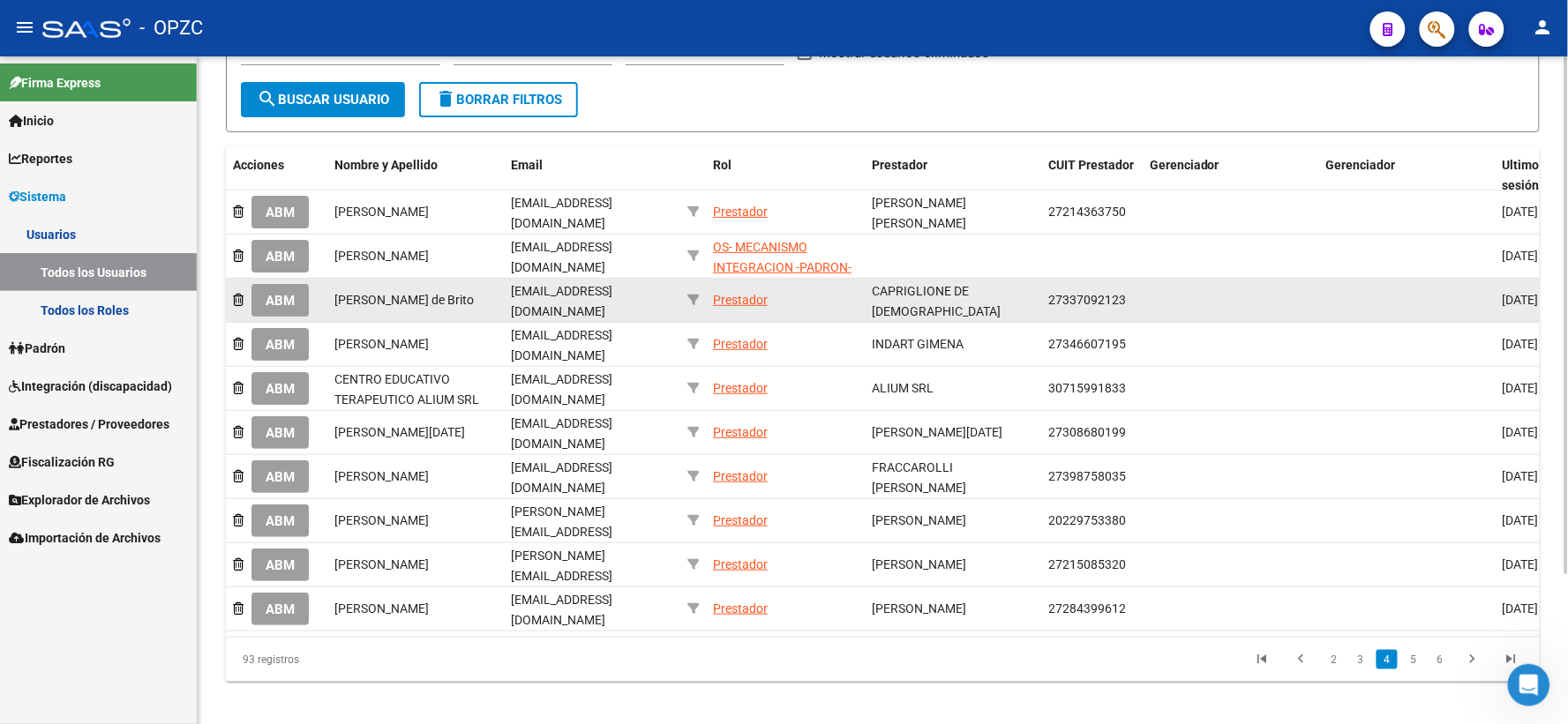
click at [275, 293] on span "ABM" at bounding box center [280, 300] width 29 height 15
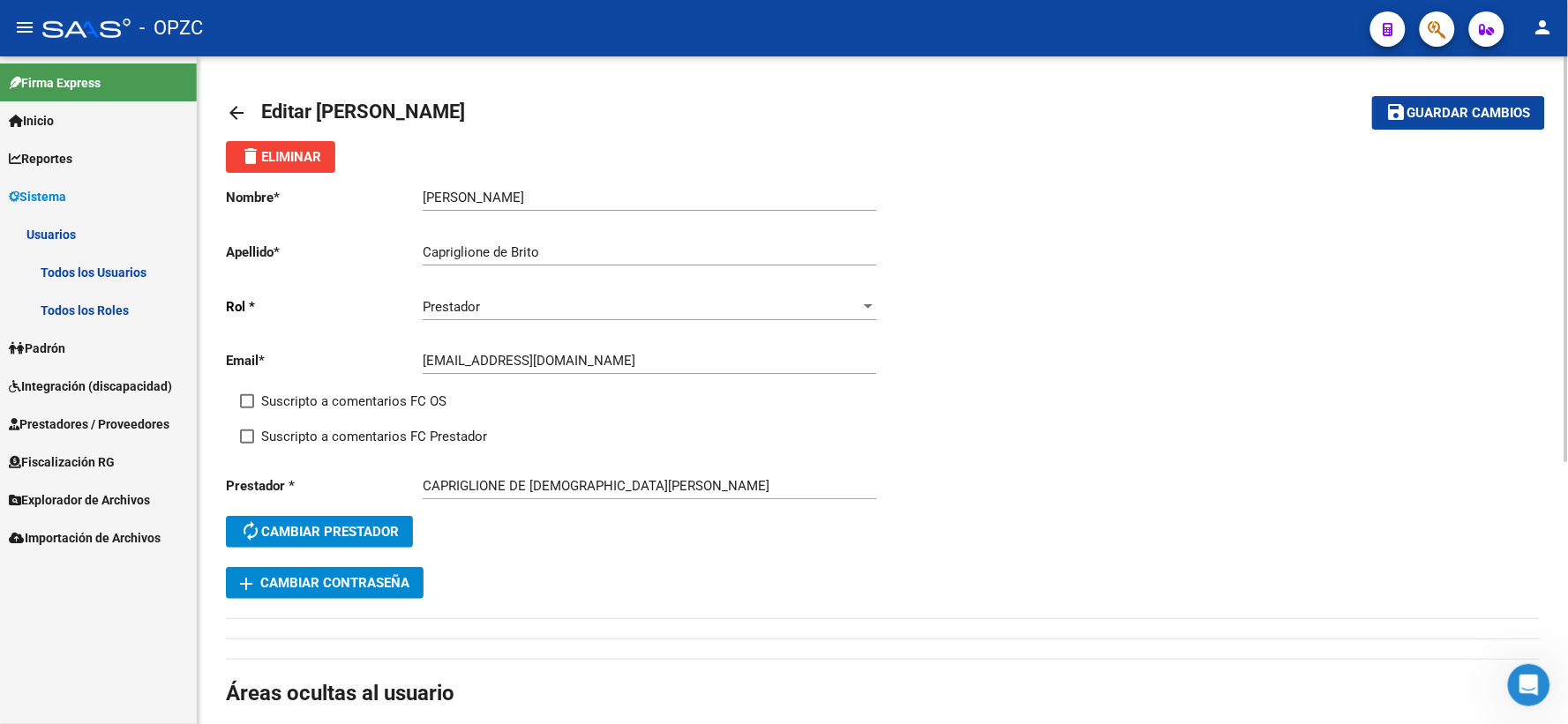
click at [678, 362] on input "[EMAIL_ADDRESS][DOMAIN_NAME]" at bounding box center [649, 361] width 453 height 15
type input "c"
type input "[EMAIL_ADDRESS][DOMAIN_NAME]"
click at [1451, 114] on span "Guardar cambios" at bounding box center [1469, 114] width 124 height 15
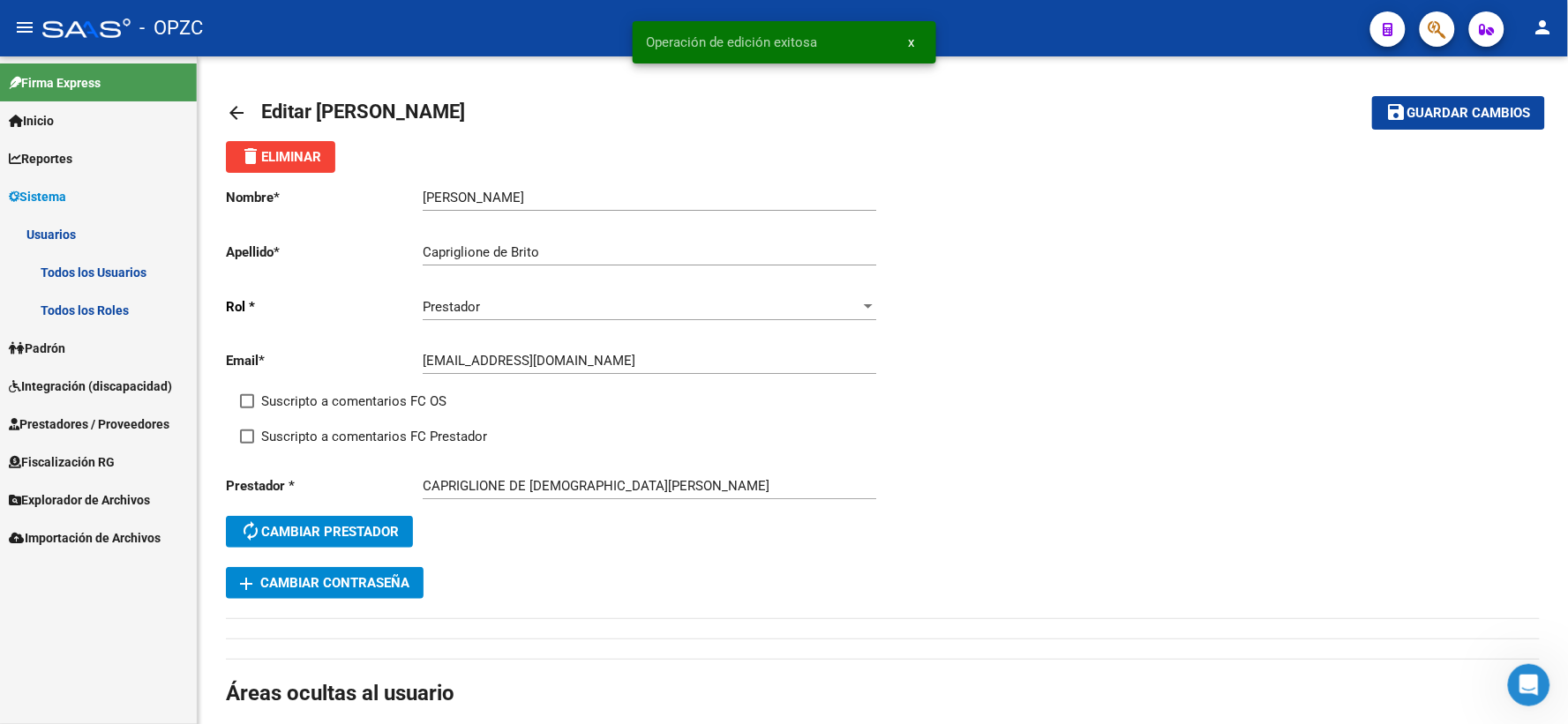
click at [65, 347] on span "Padrón" at bounding box center [37, 348] width 56 height 19
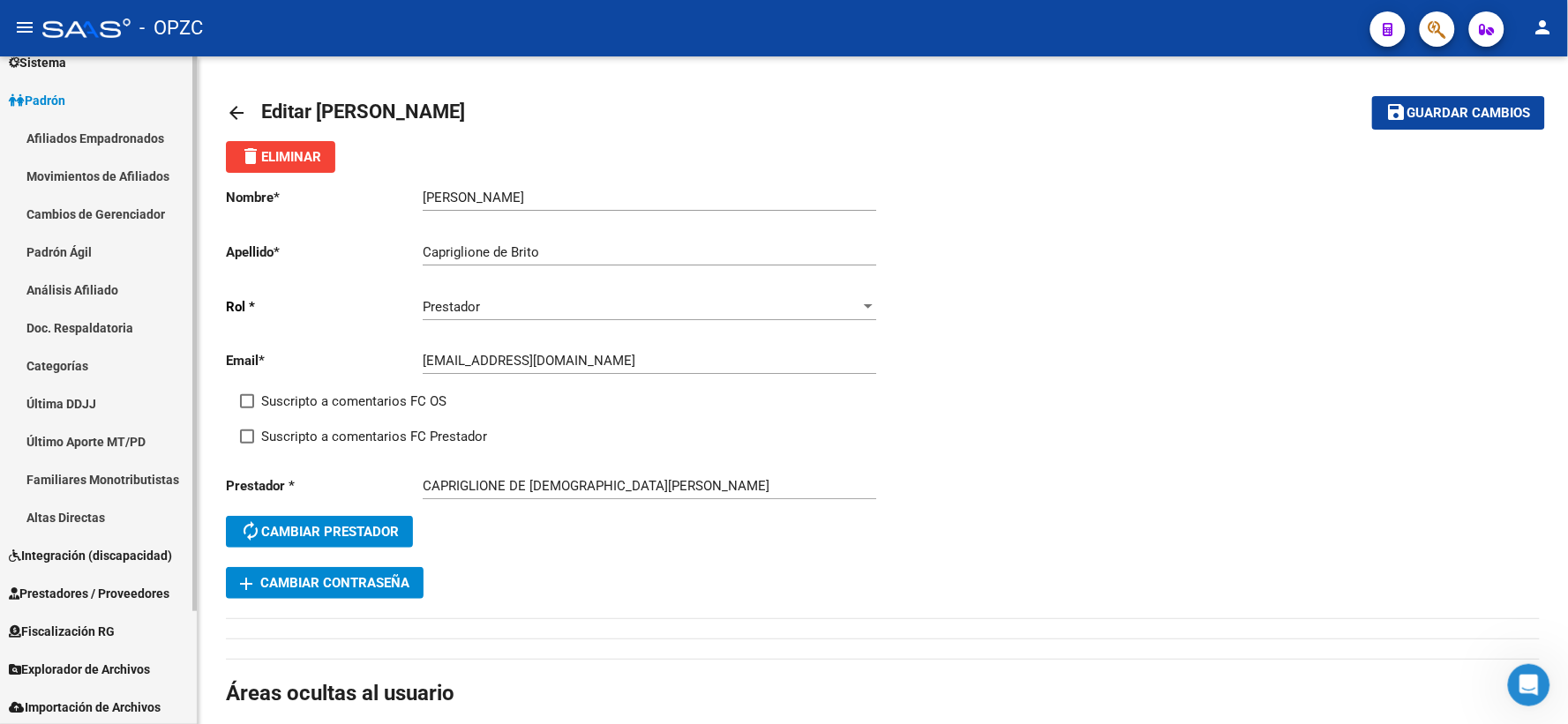
scroll to position [135, 0]
click at [103, 548] on span "Integración (discapacidad)" at bounding box center [91, 554] width 164 height 19
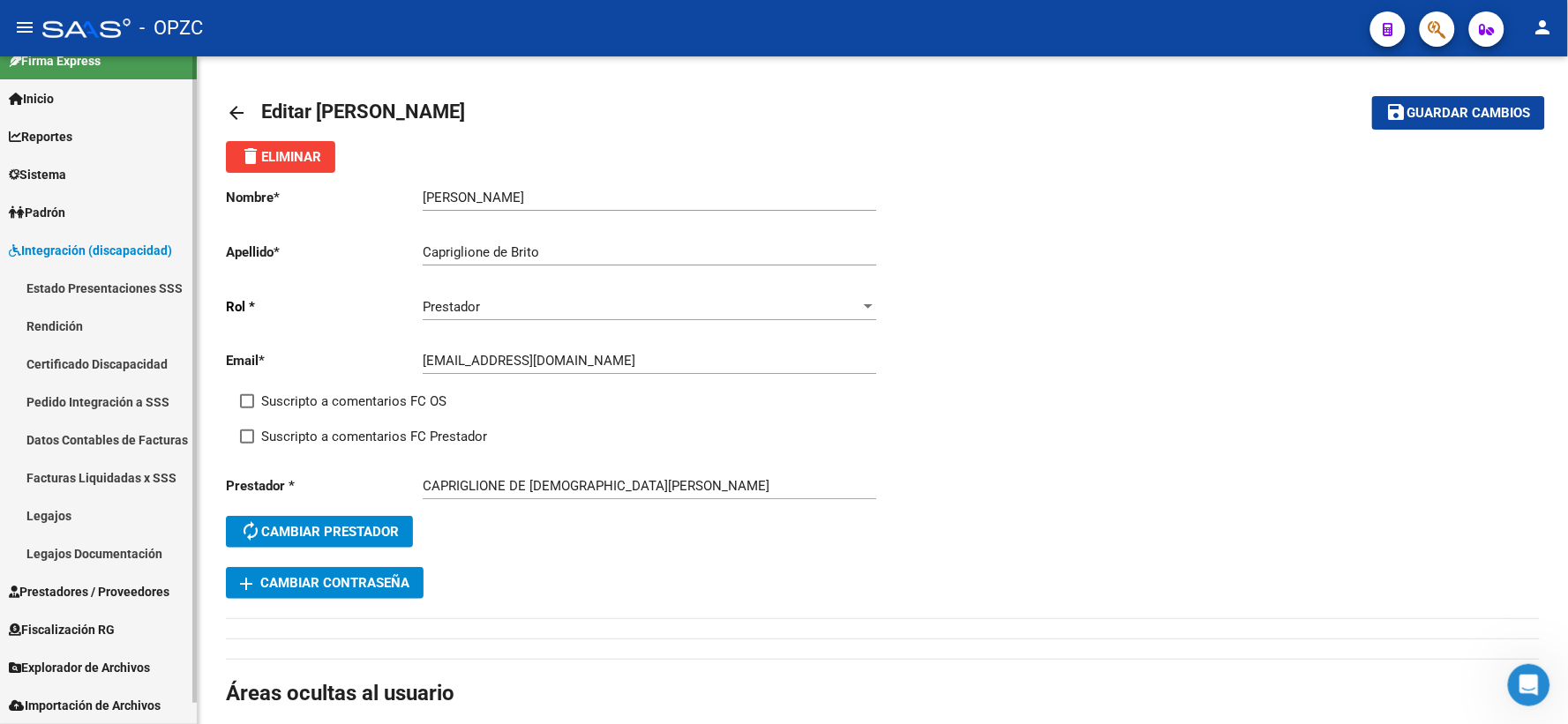
scroll to position [22, 0]
click at [69, 594] on span "Prestadores / Proveedores" at bounding box center [89, 591] width 161 height 19
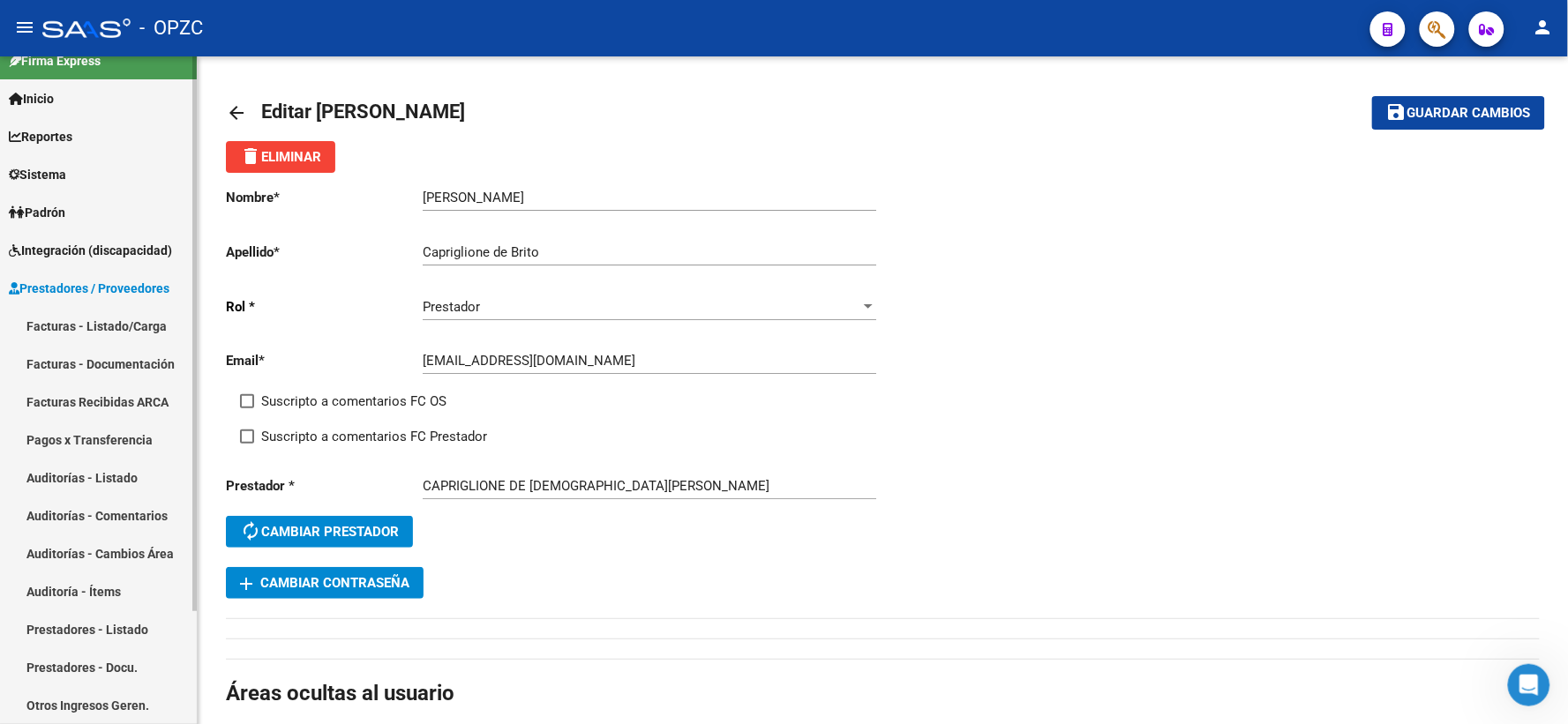
click at [107, 327] on link "Facturas - Listado/Carga" at bounding box center [98, 326] width 197 height 38
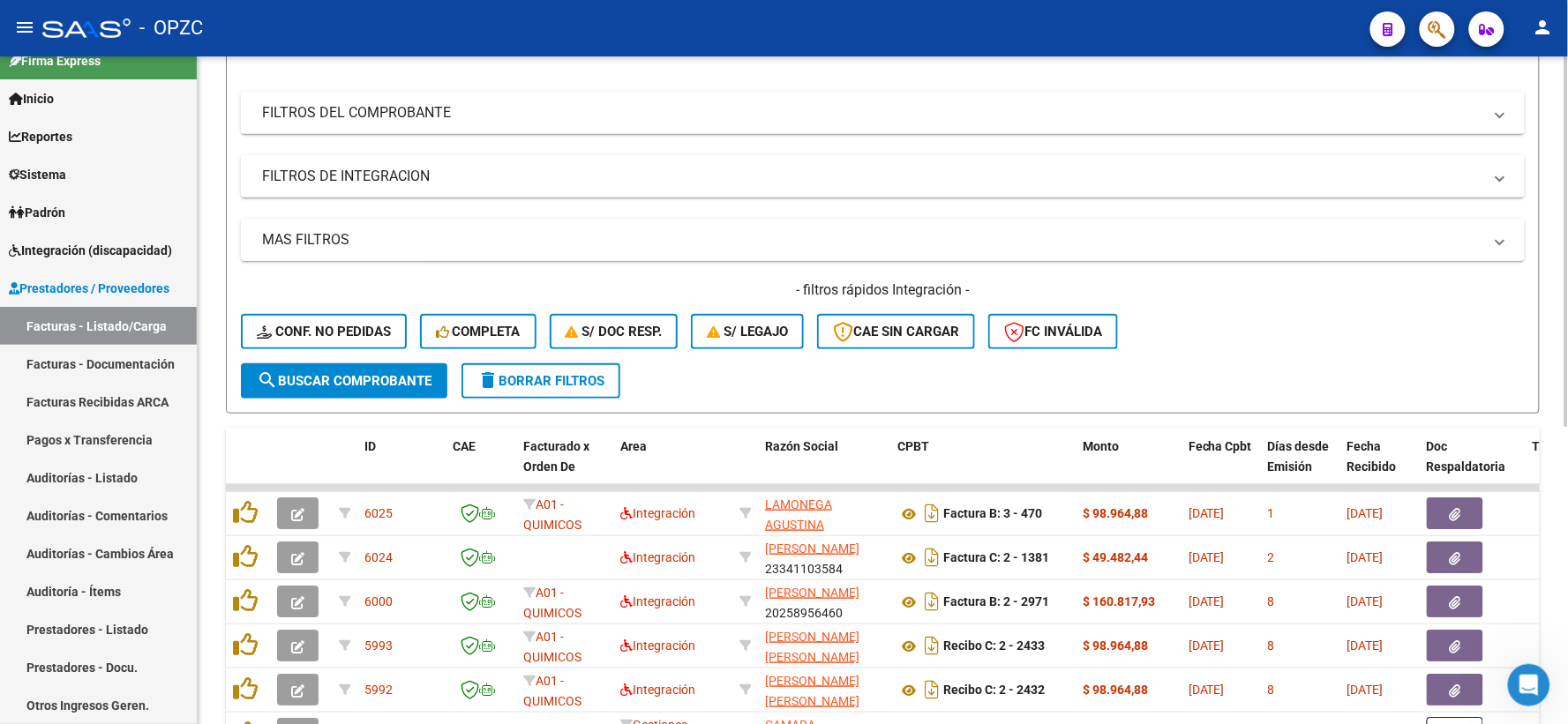
scroll to position [293, 0]
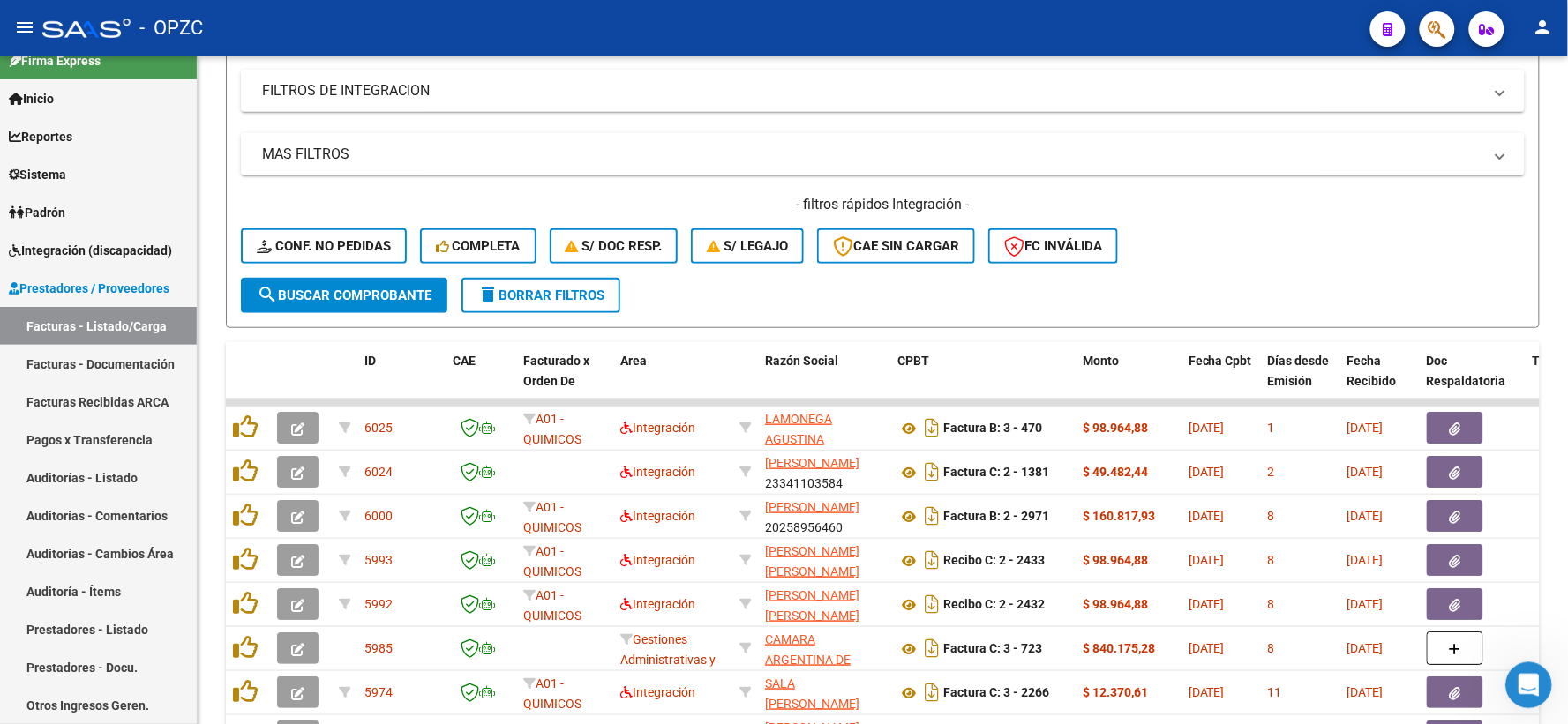
click at [1518, 678] on icon "Abrir Intercom Messenger" at bounding box center [1526, 683] width 29 height 29
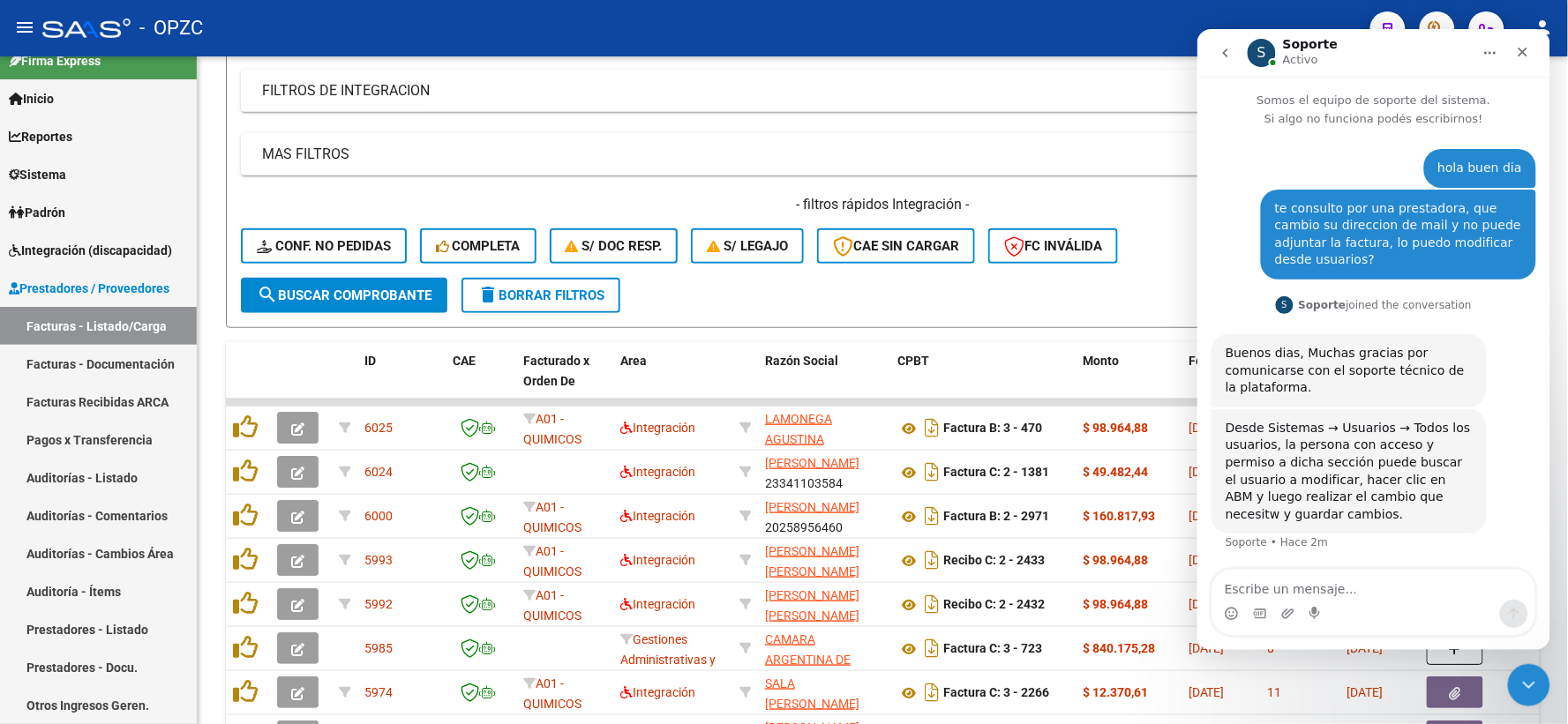
click at [1351, 577] on textarea "Escribe un mensaje..." at bounding box center [1374, 584] width 323 height 30
type textarea "genial muchas gracias"
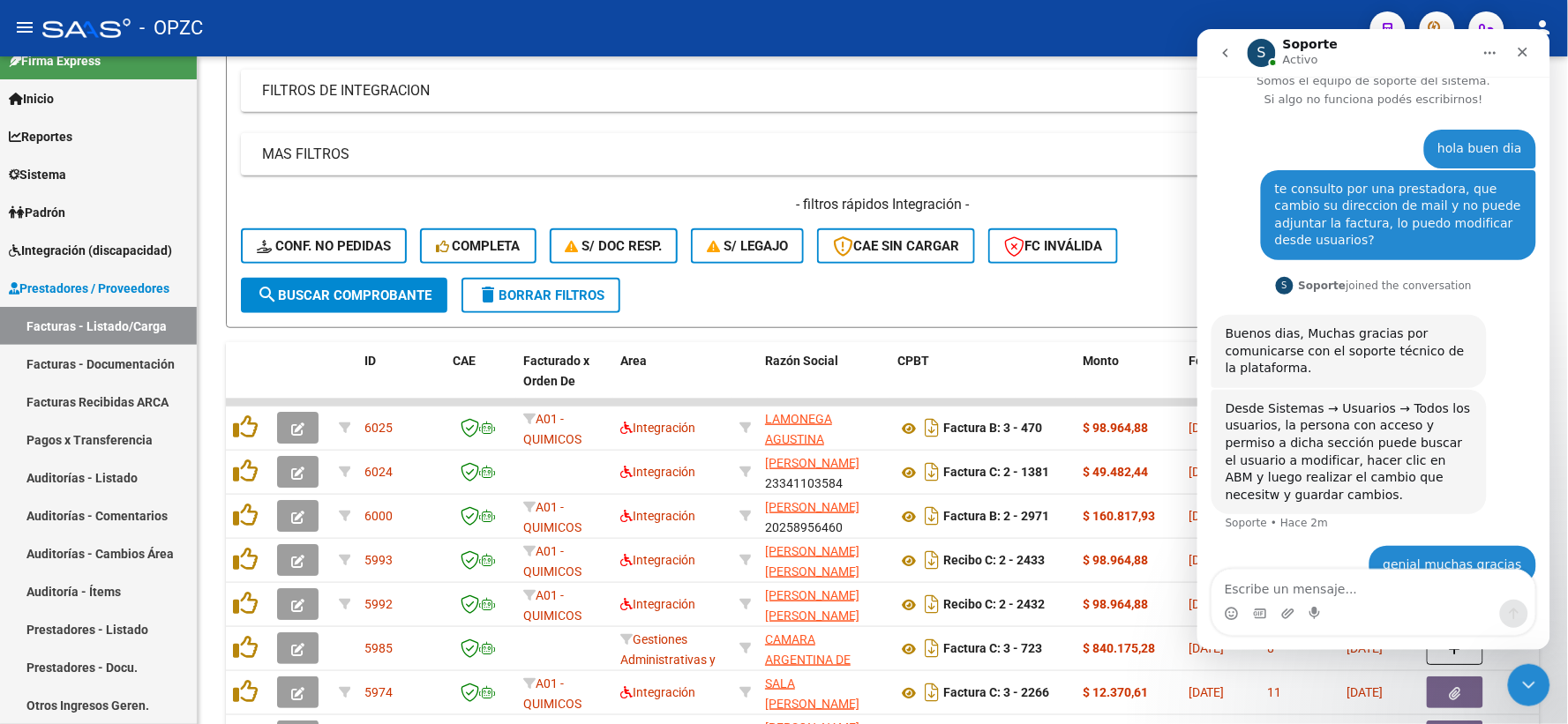
scroll to position [18, 0]
click at [1522, 46] on icon "Cerrar" at bounding box center [1523, 52] width 15 height 15
